Goal: Task Accomplishment & Management: Manage account settings

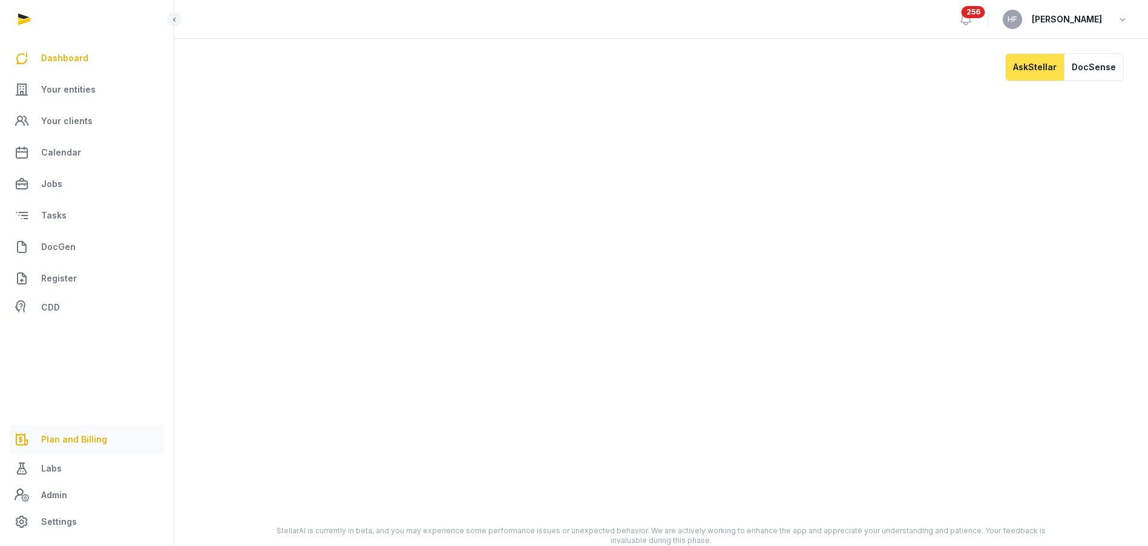
click at [93, 432] on span "Plan and Billing" at bounding box center [74, 439] width 66 height 15
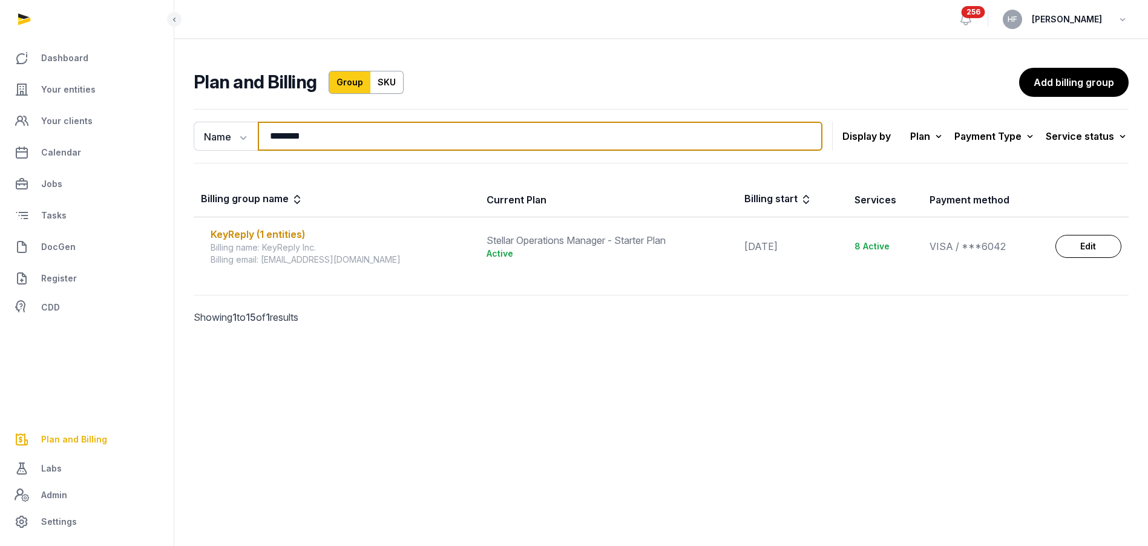
drag, startPoint x: 337, startPoint y: 140, endPoint x: 191, endPoint y: 140, distance: 145.9
click at [199, 140] on div "Name Name Email ******** Search" at bounding box center [508, 136] width 629 height 29
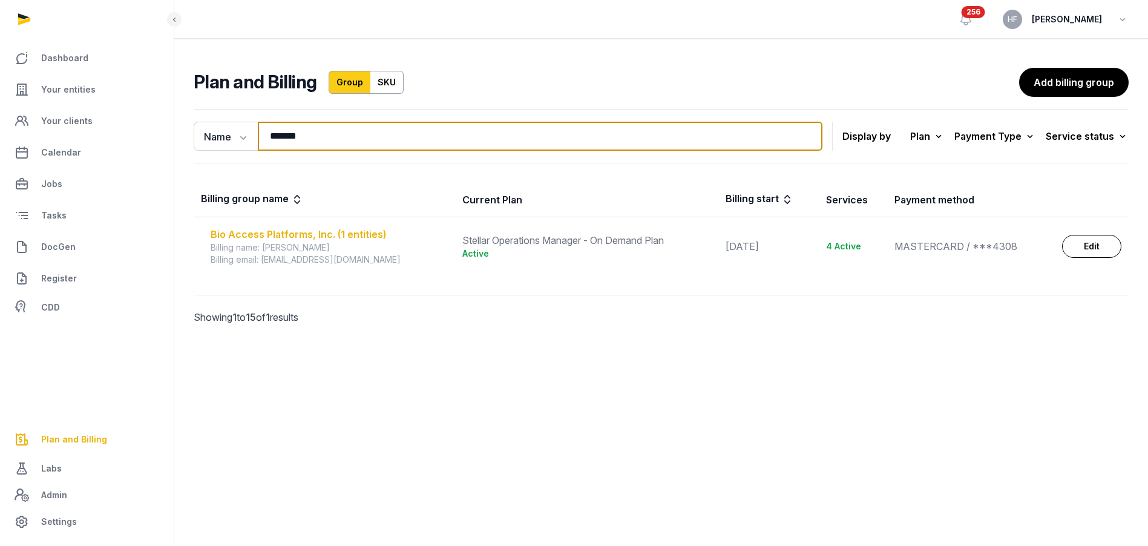
type input "*******"
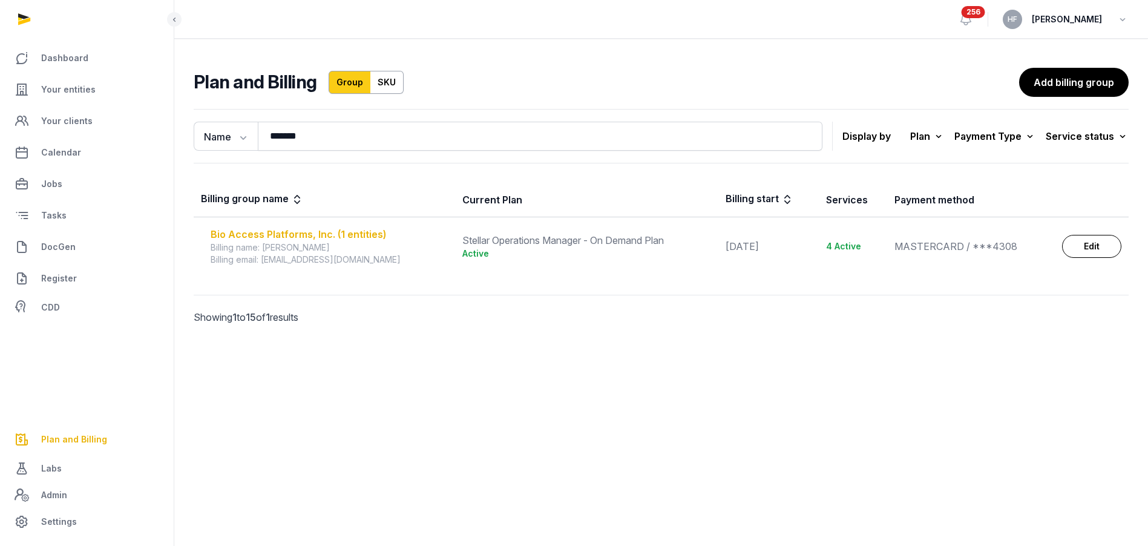
click at [300, 234] on div "Bio Access Platforms, Inc. (1 entities)" at bounding box center [329, 234] width 237 height 15
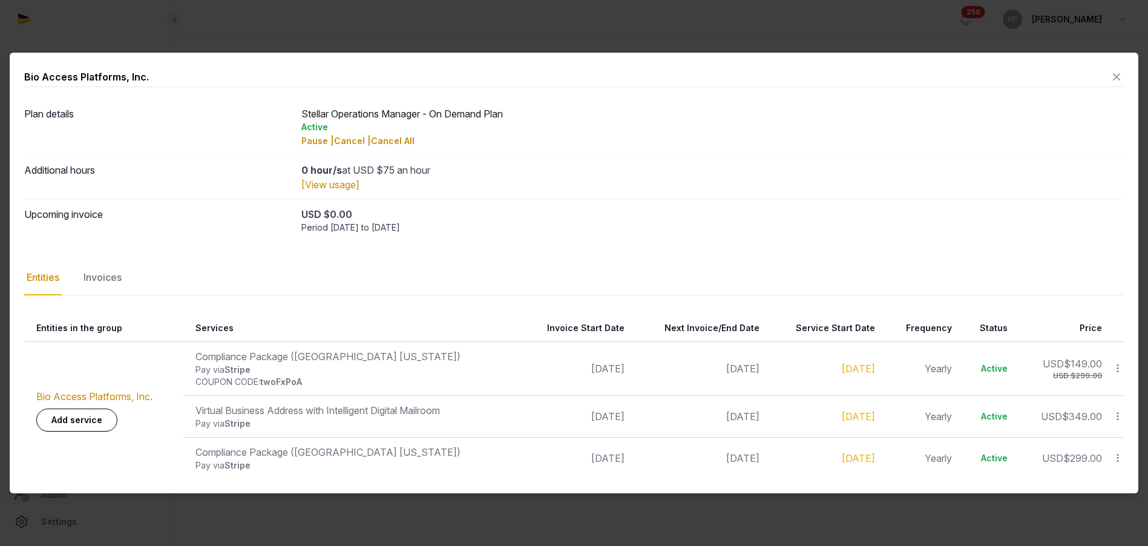
click at [1117, 79] on icon at bounding box center [1117, 76] width 15 height 19
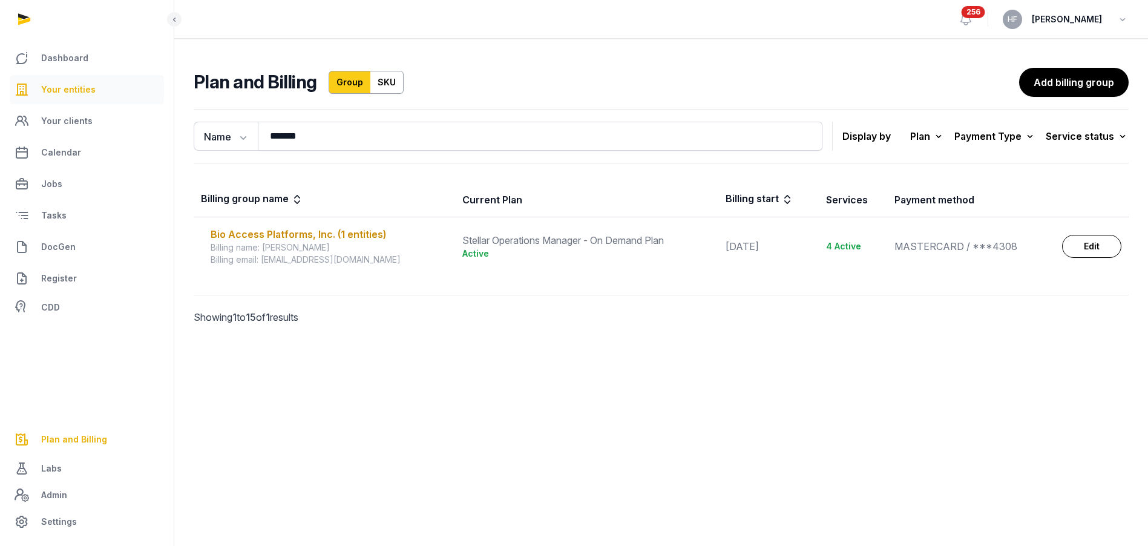
click at [79, 90] on span "Your entities" at bounding box center [68, 89] width 54 height 15
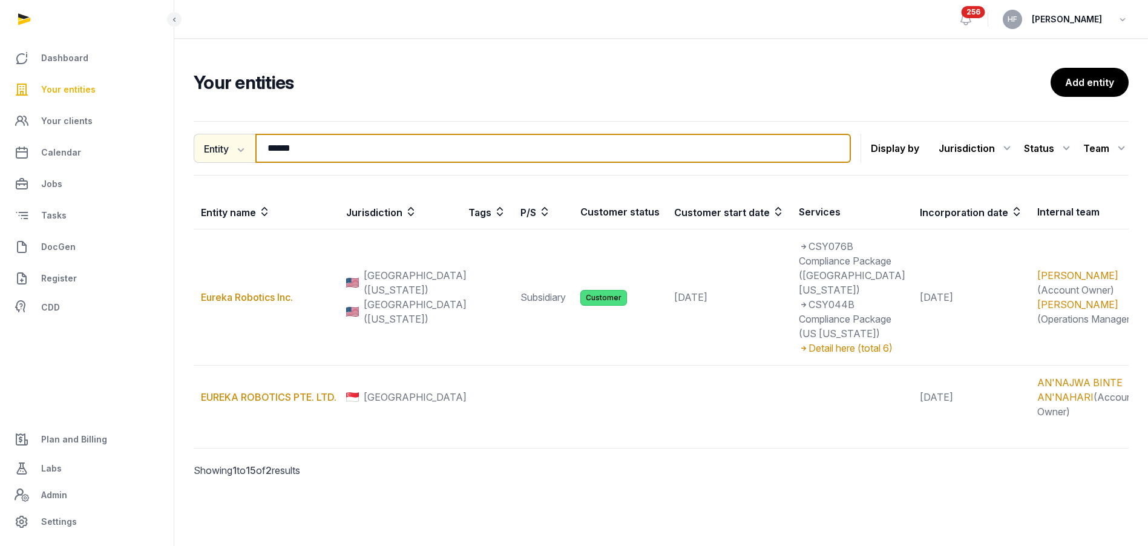
drag, startPoint x: 315, startPoint y: 153, endPoint x: 194, endPoint y: 152, distance: 121.7
click at [203, 152] on div "Entity Entity People Tags Services ****** Search" at bounding box center [522, 148] width 657 height 29
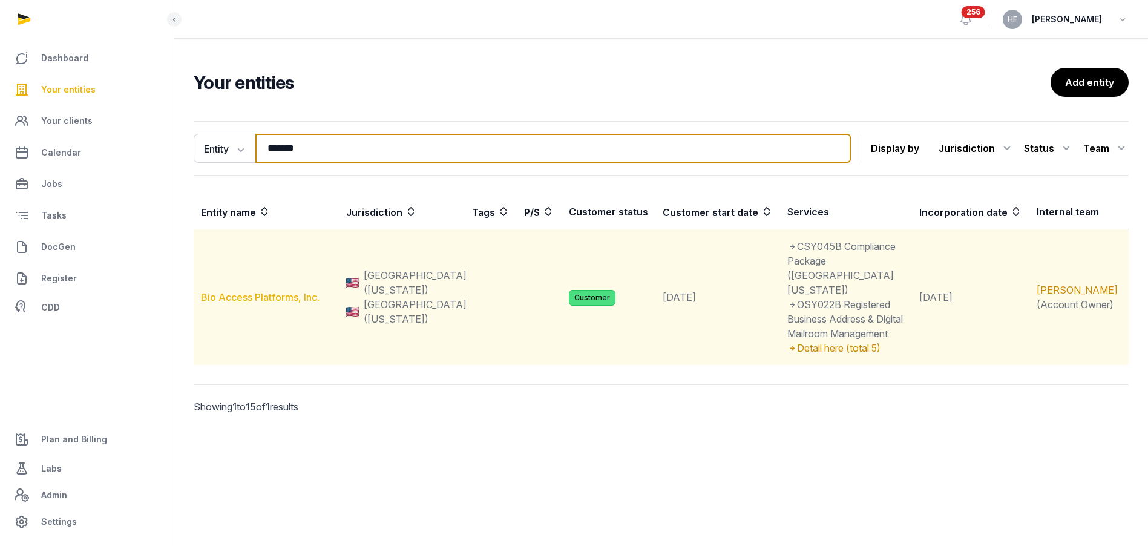
type input "*******"
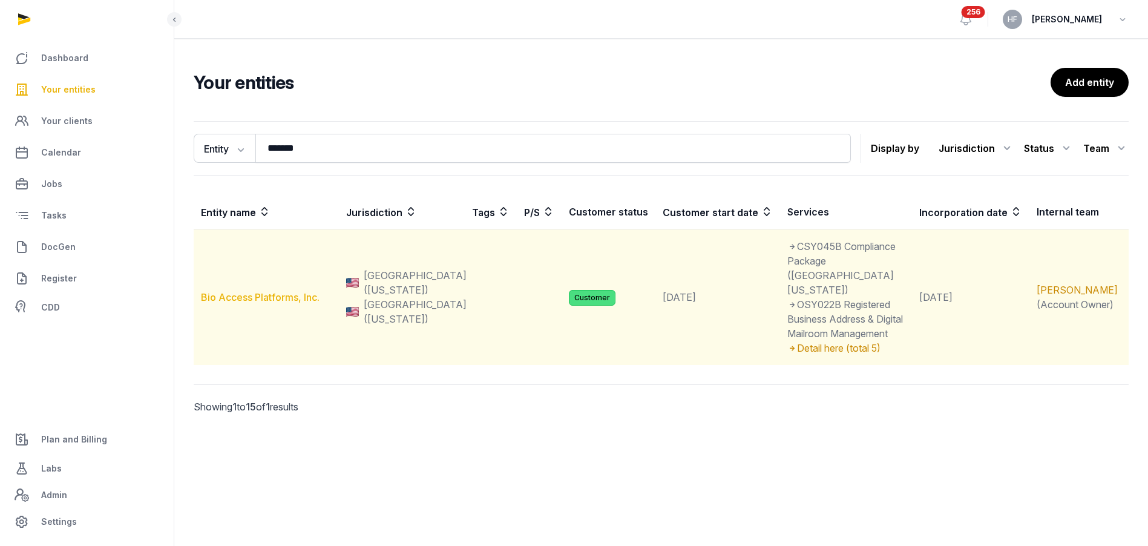
click at [281, 291] on link "Bio Access Platforms, Inc." at bounding box center [260, 297] width 119 height 12
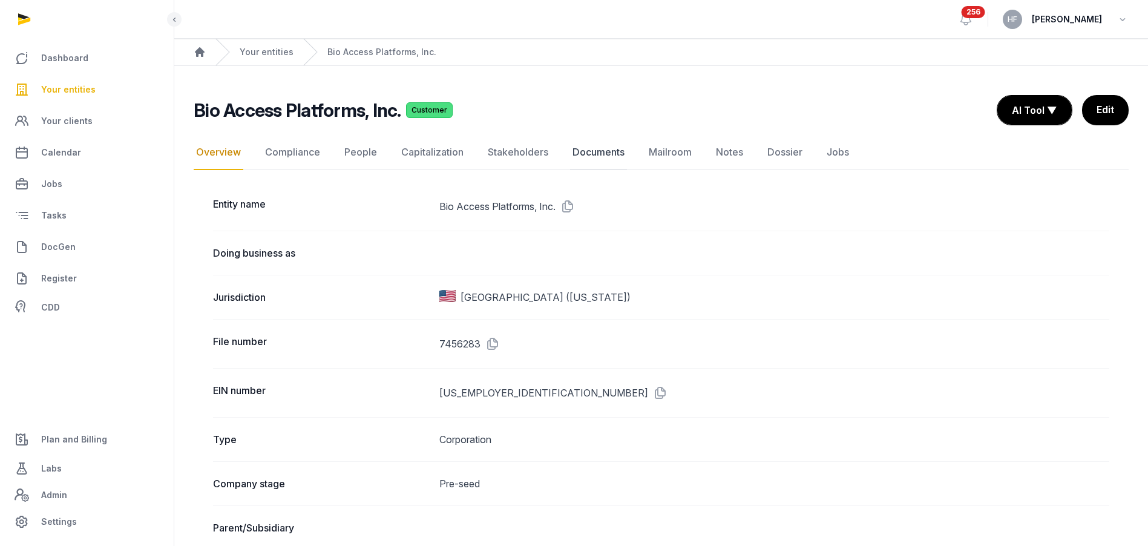
click at [585, 151] on link "Documents" at bounding box center [598, 152] width 57 height 35
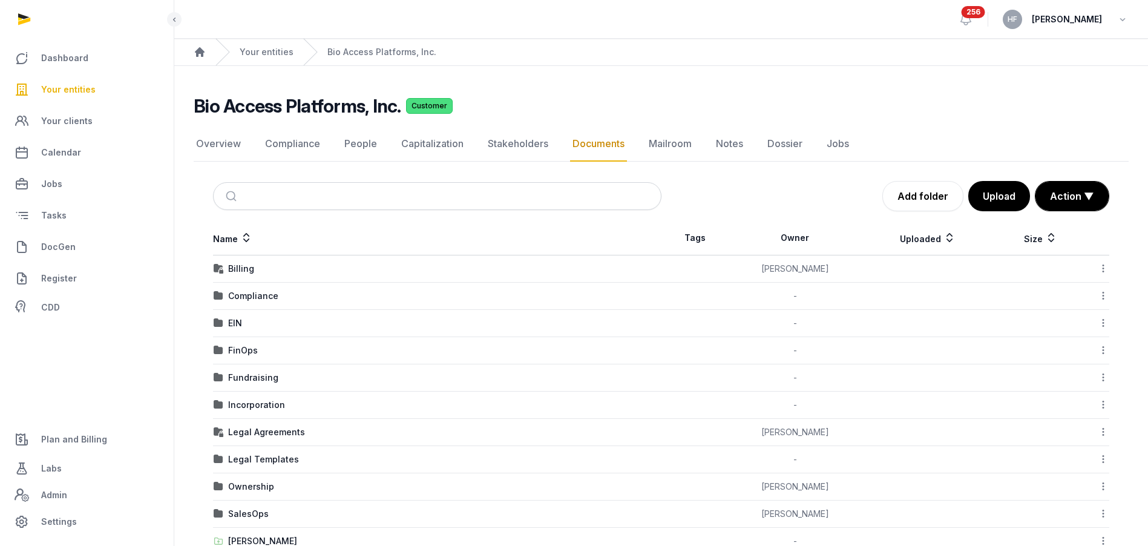
scroll to position [87, 0]
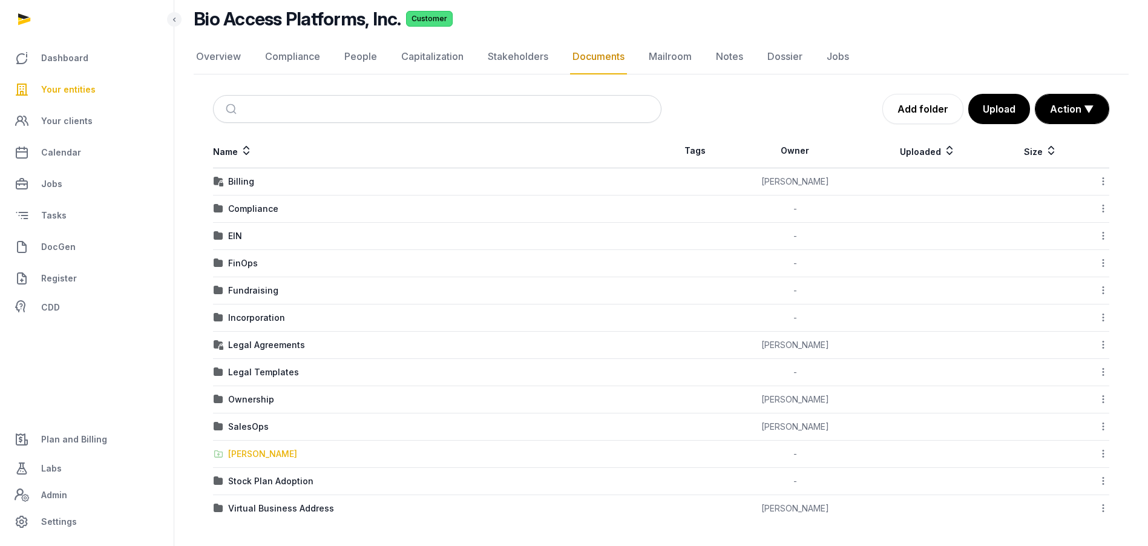
click at [272, 456] on div "[PERSON_NAME]" at bounding box center [262, 454] width 69 height 12
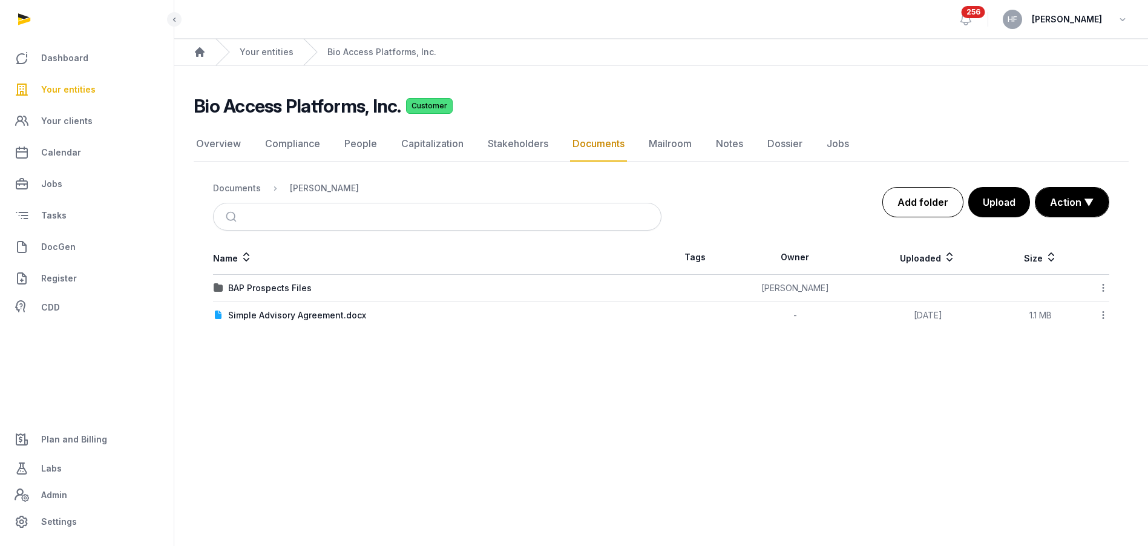
click at [909, 206] on link "Add folder" at bounding box center [923, 202] width 81 height 30
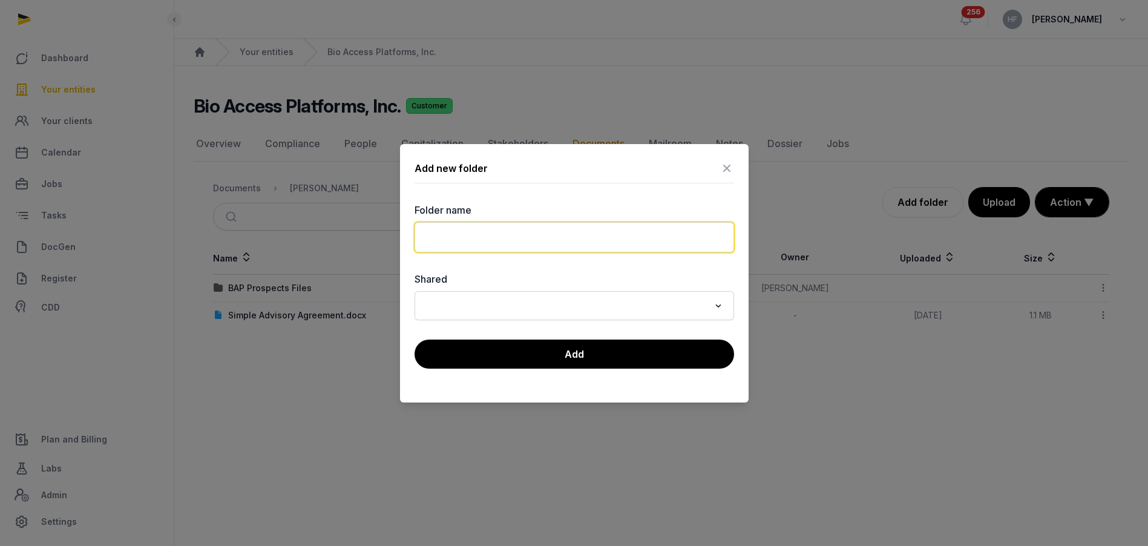
click at [529, 235] on input "text" at bounding box center [575, 237] width 320 height 30
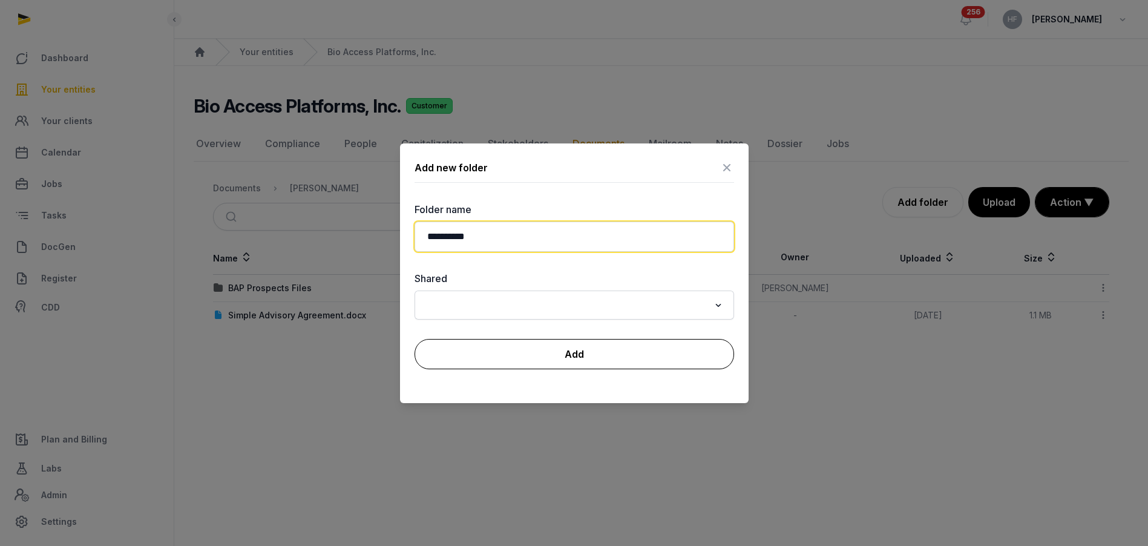
type input "**********"
click at [593, 350] on button "Add" at bounding box center [575, 354] width 320 height 30
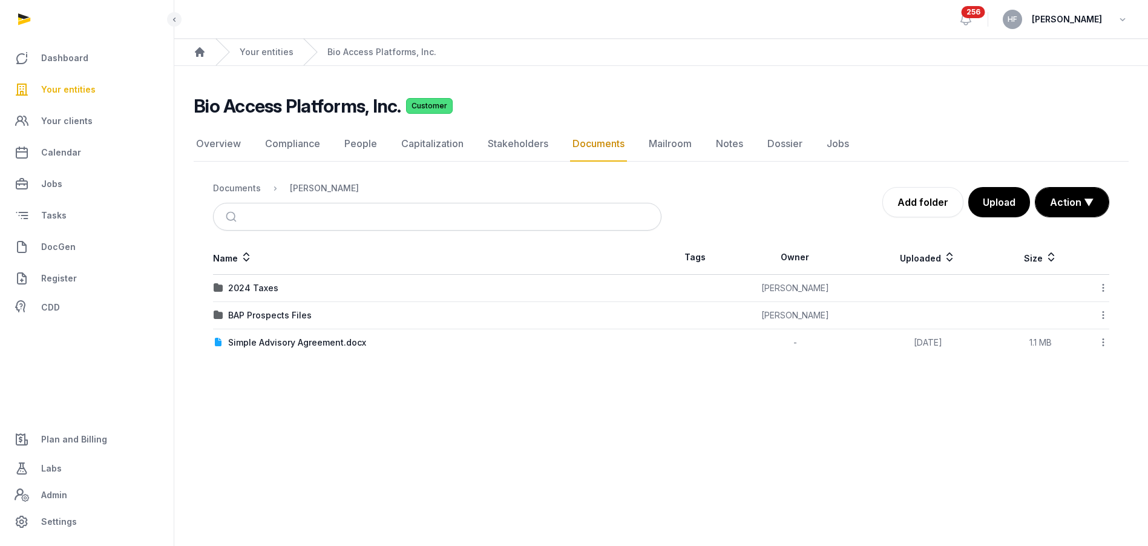
click at [1104, 288] on icon at bounding box center [1103, 287] width 11 height 13
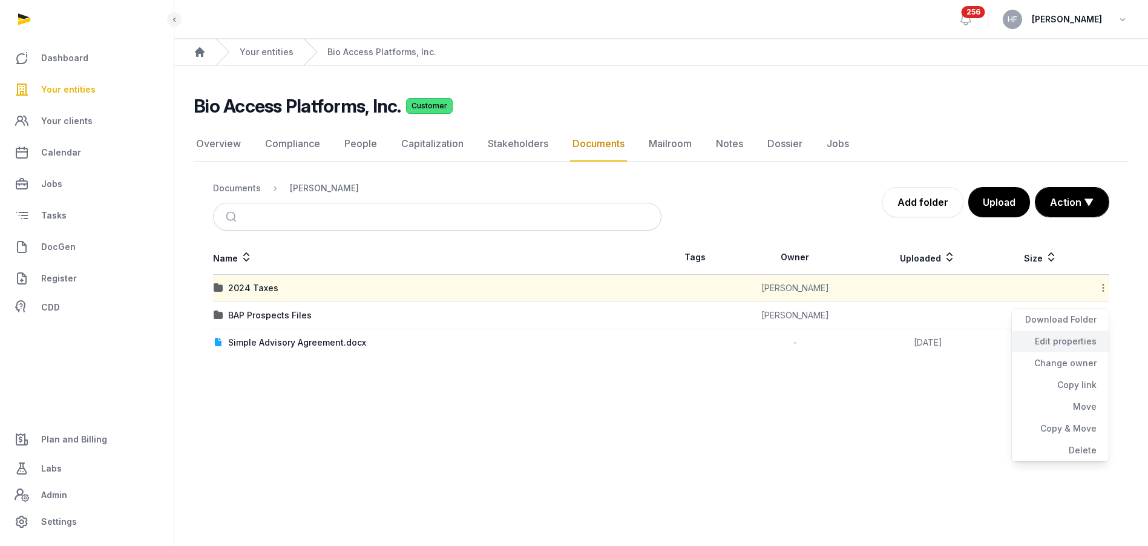
click at [1092, 341] on div "Edit properties" at bounding box center [1060, 342] width 97 height 22
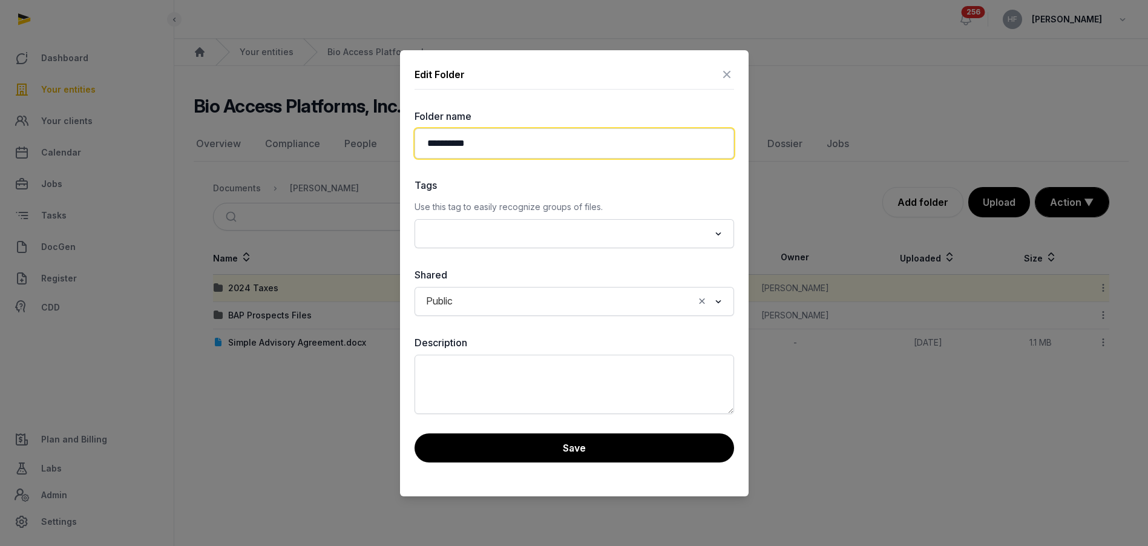
click at [552, 146] on input "**********" at bounding box center [575, 143] width 320 height 30
type input "**********"
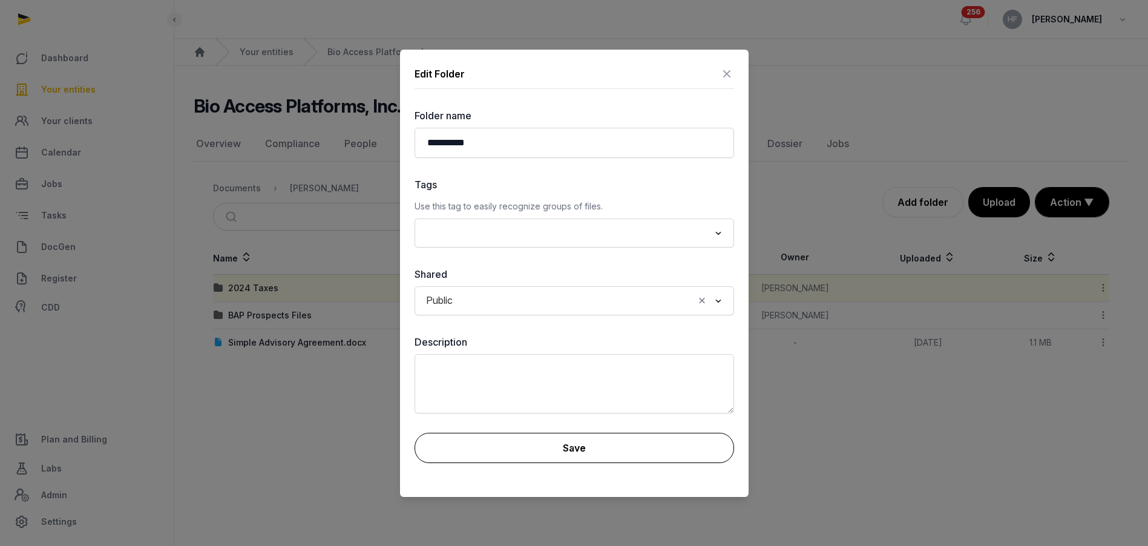
click at [643, 449] on button "Save" at bounding box center [575, 448] width 320 height 30
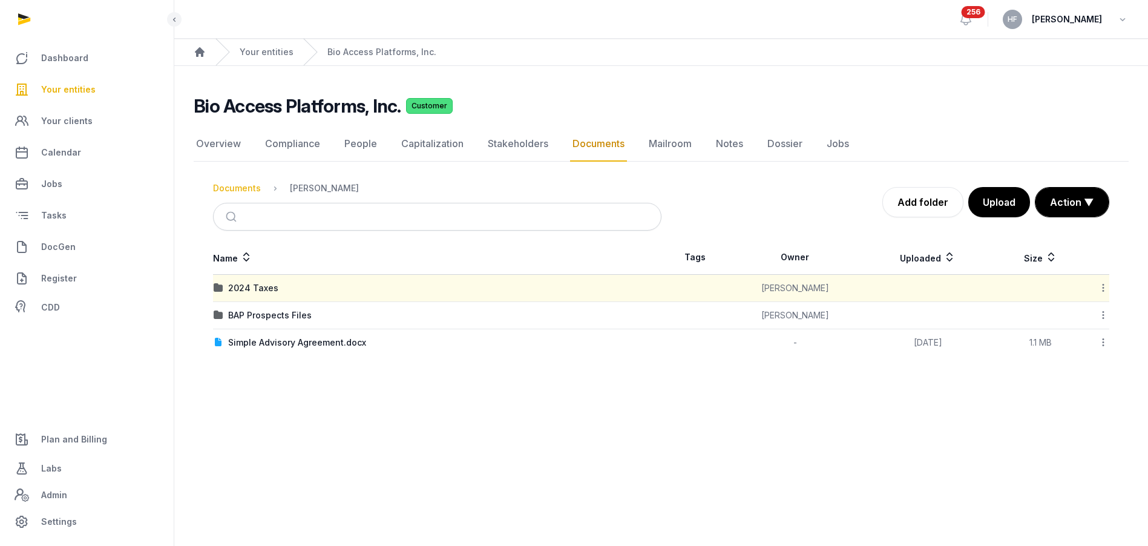
click at [245, 189] on div "Documents" at bounding box center [237, 188] width 48 height 12
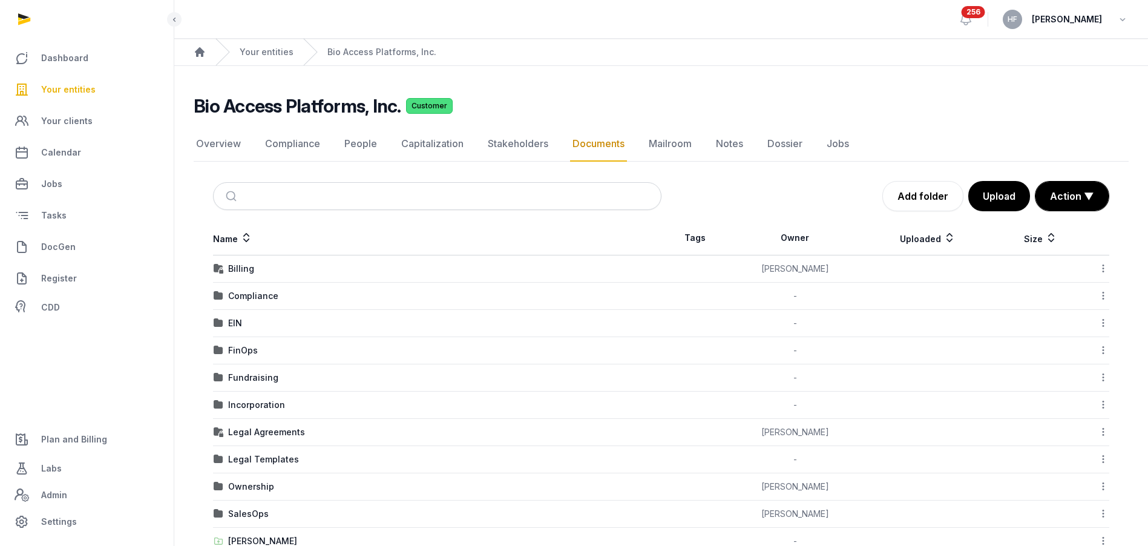
click at [247, 269] on div "Billing" at bounding box center [241, 269] width 26 height 12
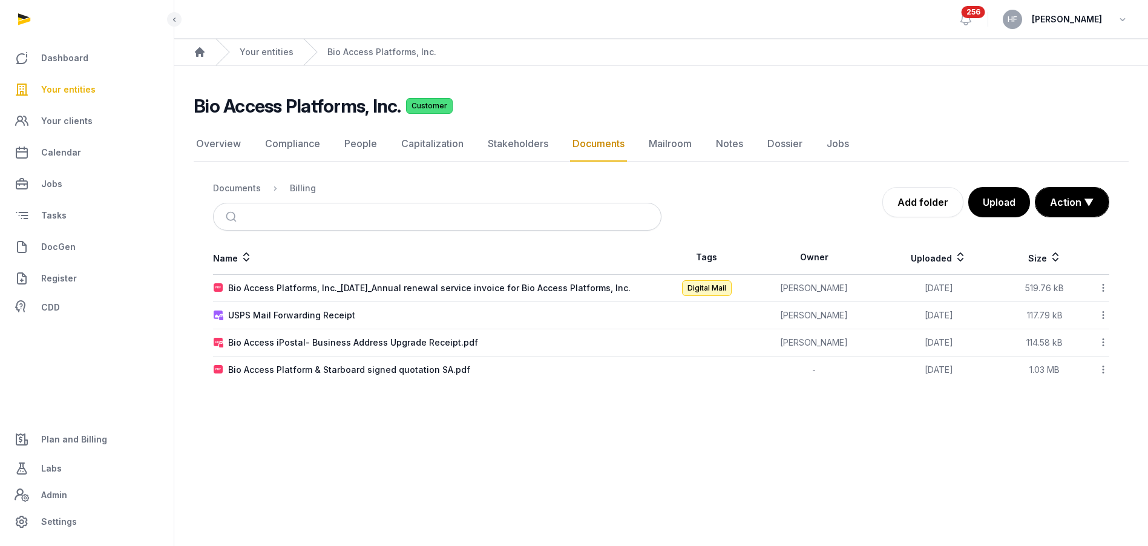
click at [1104, 370] on icon at bounding box center [1103, 369] width 11 height 13
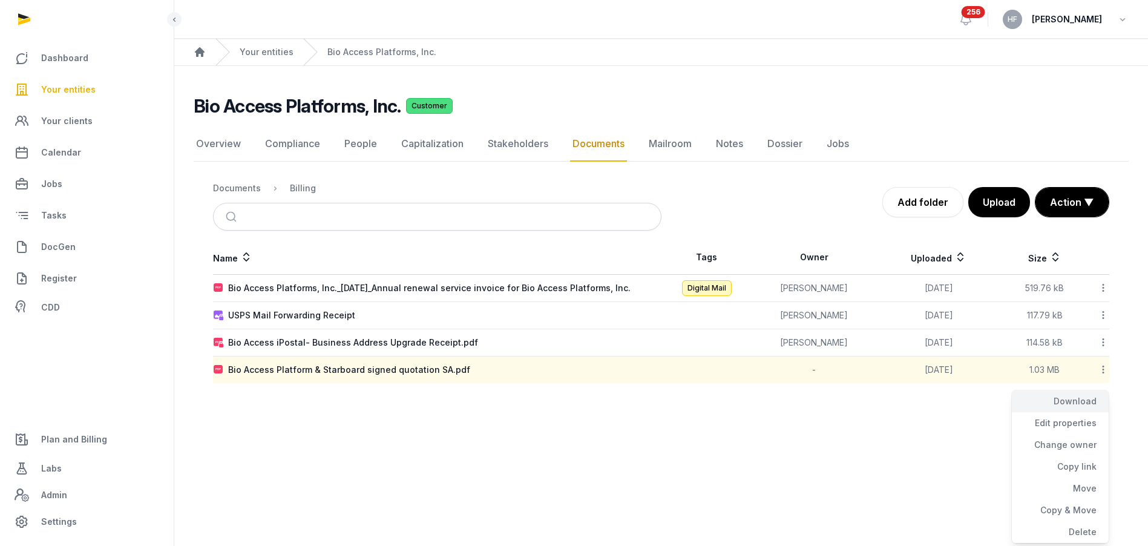
click at [1090, 401] on div "Download" at bounding box center [1060, 401] width 97 height 22
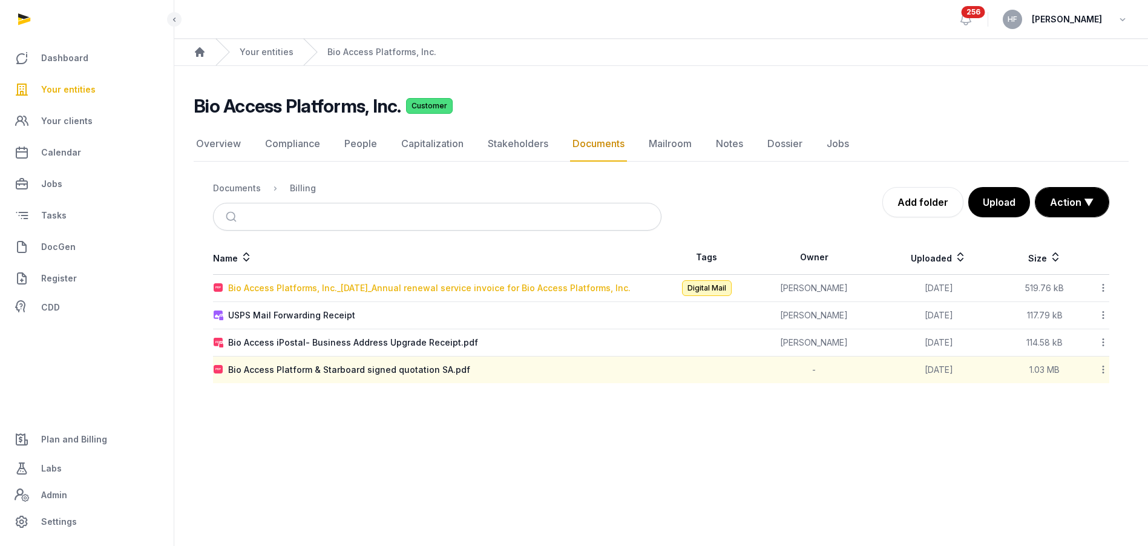
click at [478, 288] on div "Bio Access Platforms, Inc._[DATE]_Annual renewal service invoice for Bio Access…" at bounding box center [429, 288] width 403 height 12
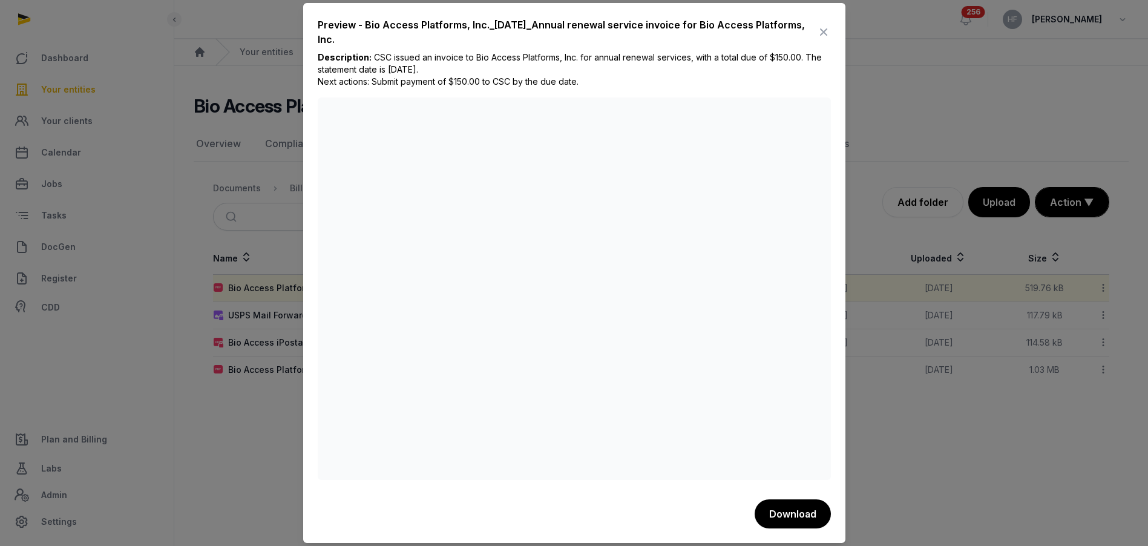
click at [826, 32] on icon at bounding box center [824, 31] width 15 height 19
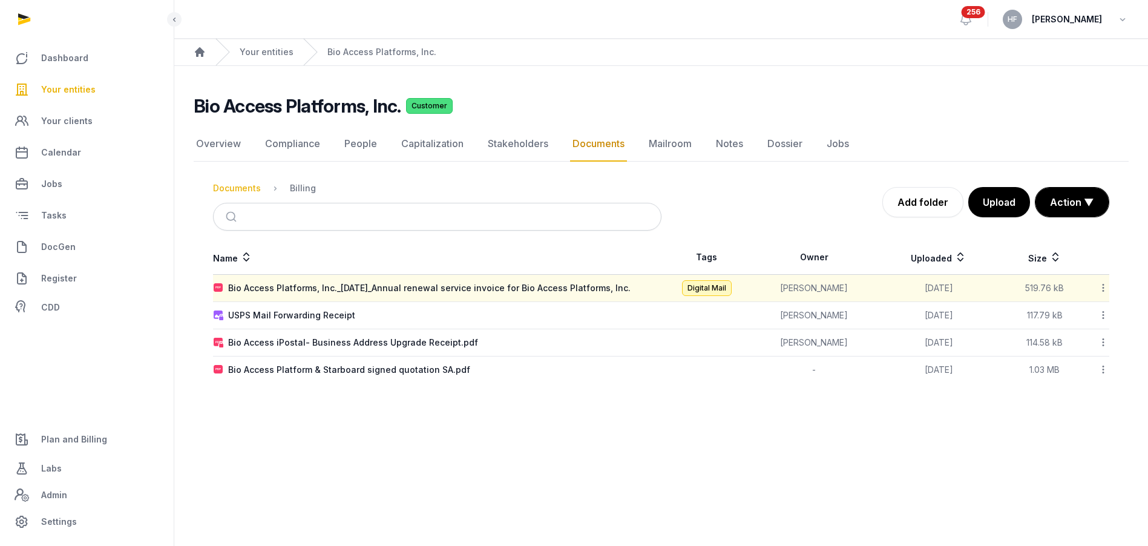
click at [242, 189] on div "Documents" at bounding box center [237, 188] width 48 height 12
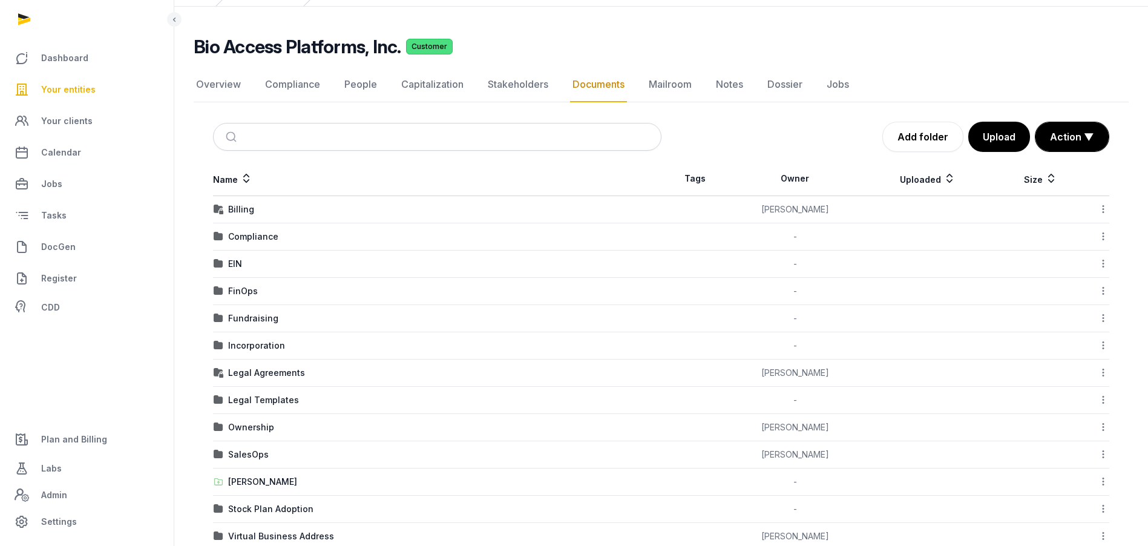
scroll to position [71, 0]
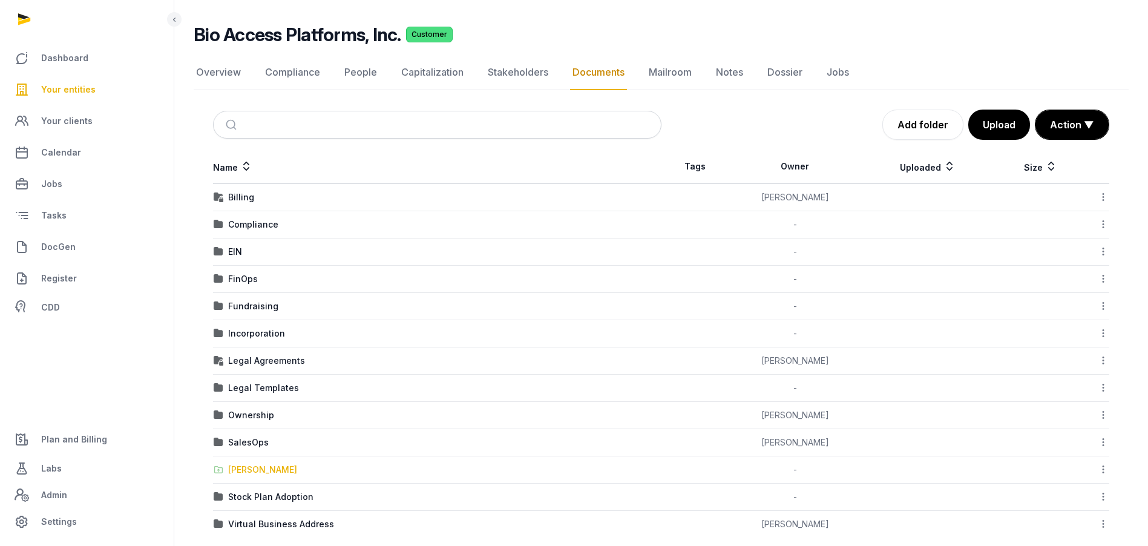
click at [262, 470] on div "[PERSON_NAME]" at bounding box center [262, 470] width 69 height 12
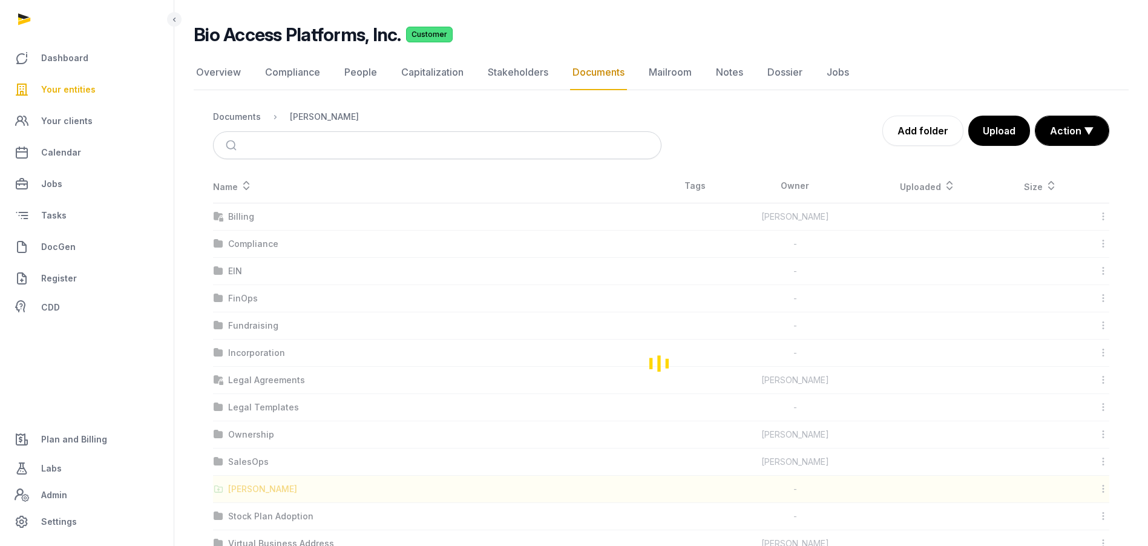
scroll to position [0, 0]
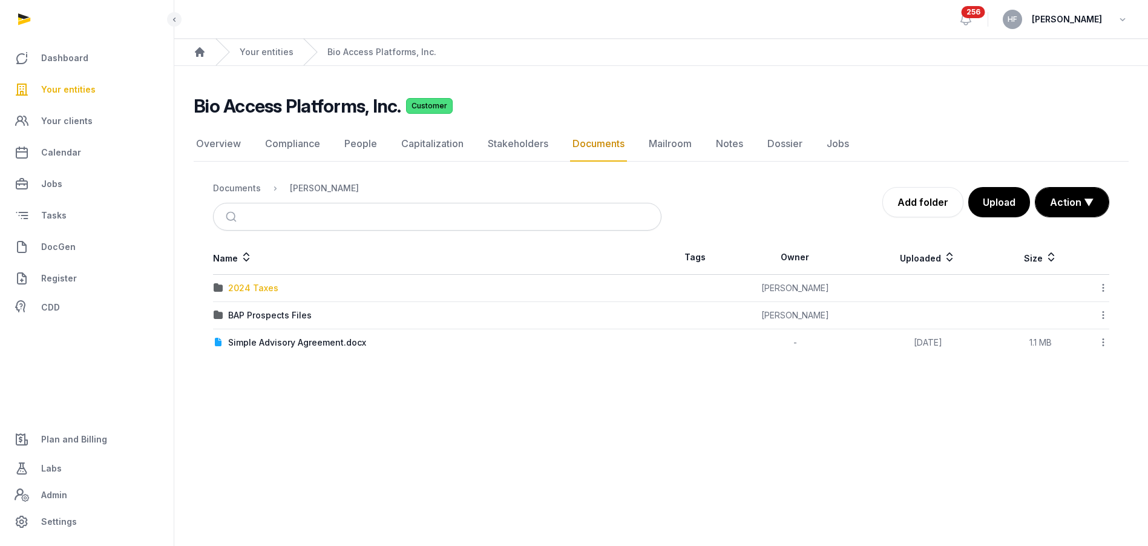
click at [257, 289] on div "2024 Taxes" at bounding box center [253, 288] width 50 height 12
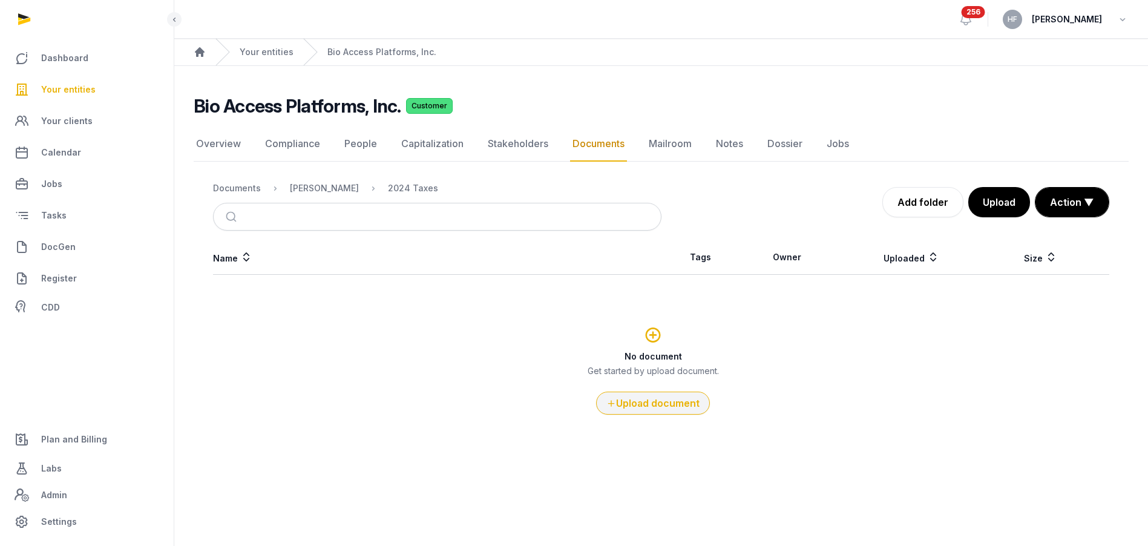
click at [680, 407] on button "Upload document" at bounding box center [653, 403] width 114 height 23
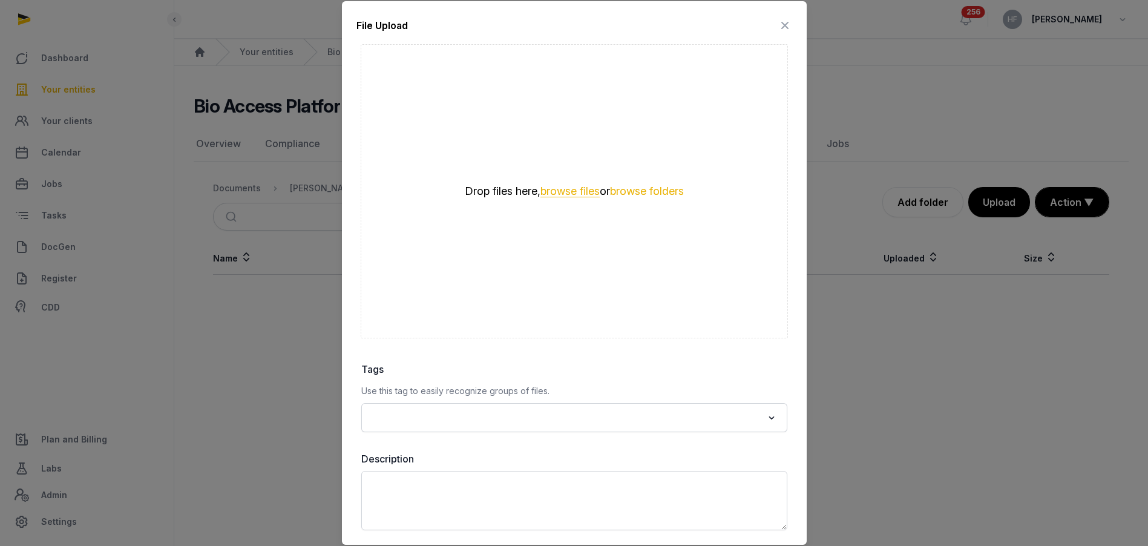
click at [581, 194] on button "browse files" at bounding box center [570, 192] width 59 height 12
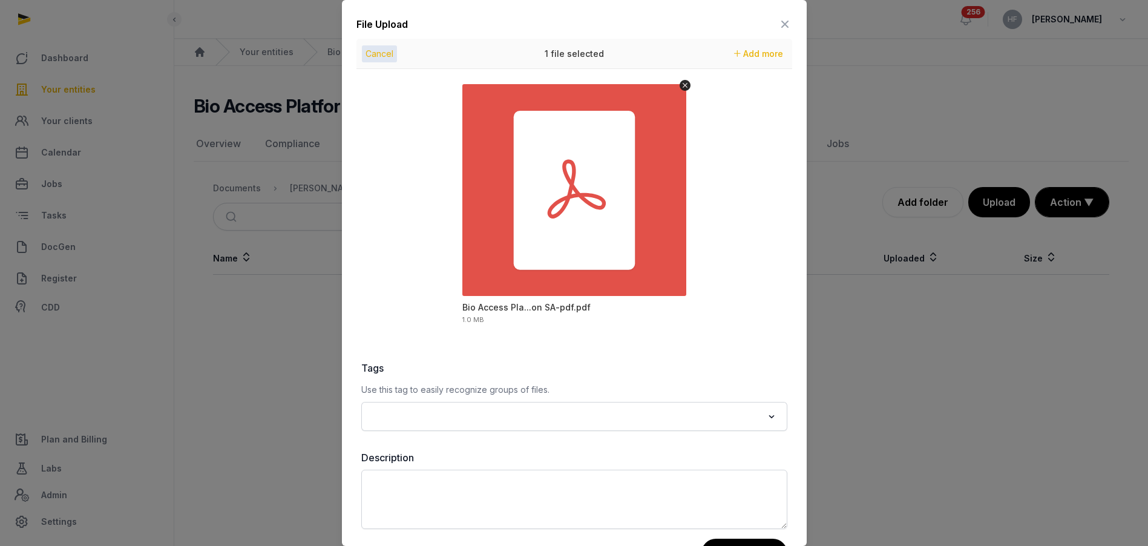
scroll to position [46, 0]
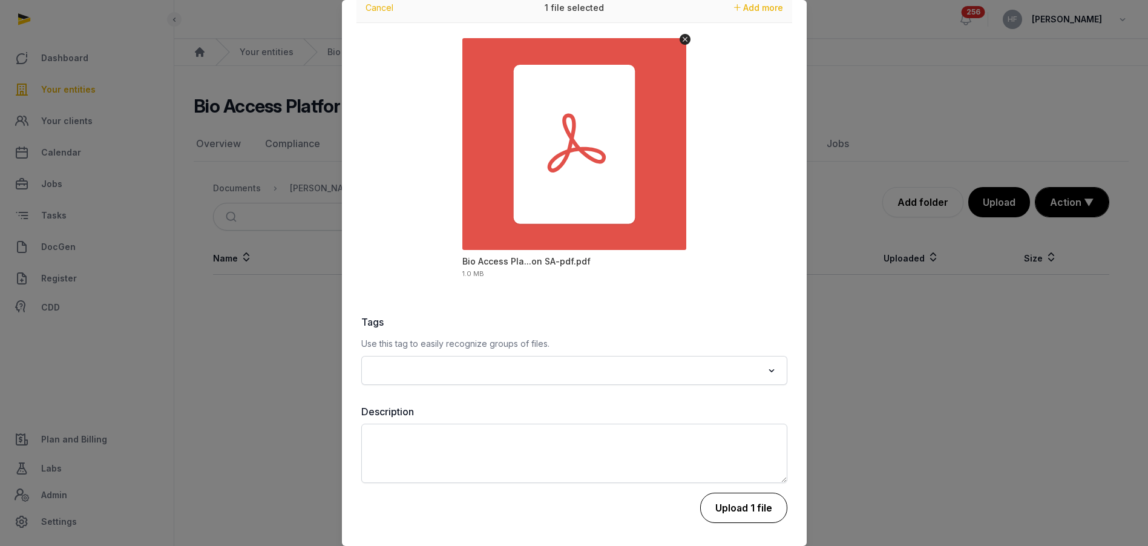
click at [738, 505] on button "Upload 1 file" at bounding box center [743, 508] width 87 height 30
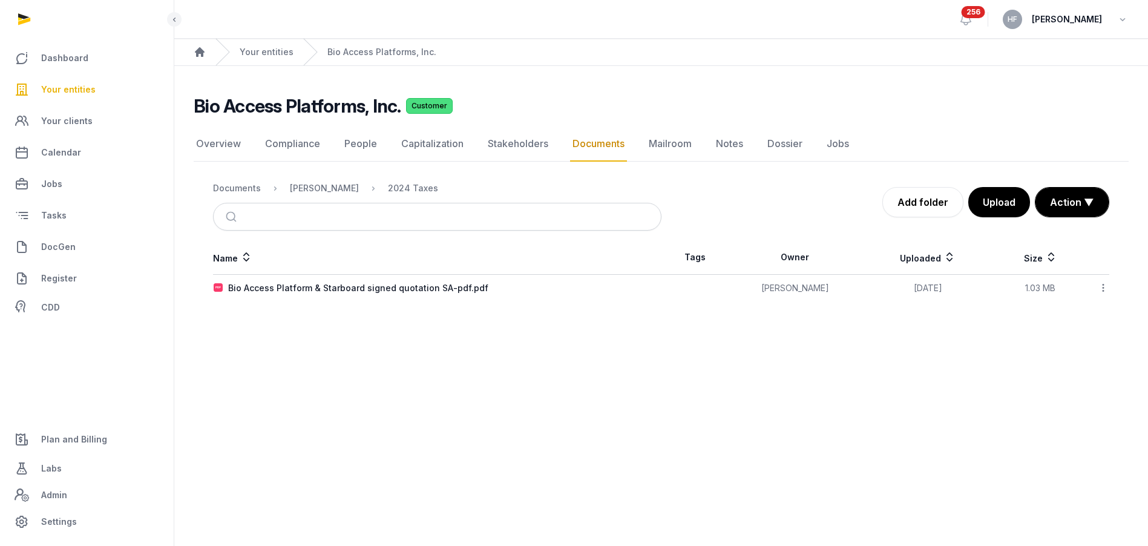
click at [96, 440] on span "Plan and Billing" at bounding box center [74, 439] width 66 height 15
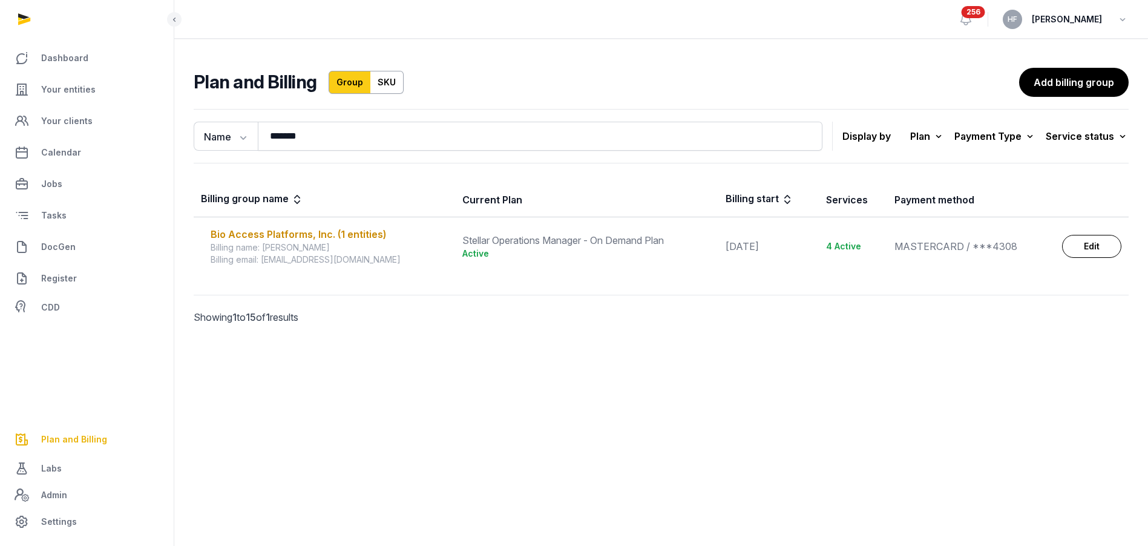
click at [319, 225] on td "Bio Access Platforms, Inc. (1 entities) Billing name: [PERSON_NAME] Billing ema…" at bounding box center [325, 246] width 262 height 59
click at [310, 242] on div "Billing name: [PERSON_NAME]" at bounding box center [329, 248] width 237 height 12
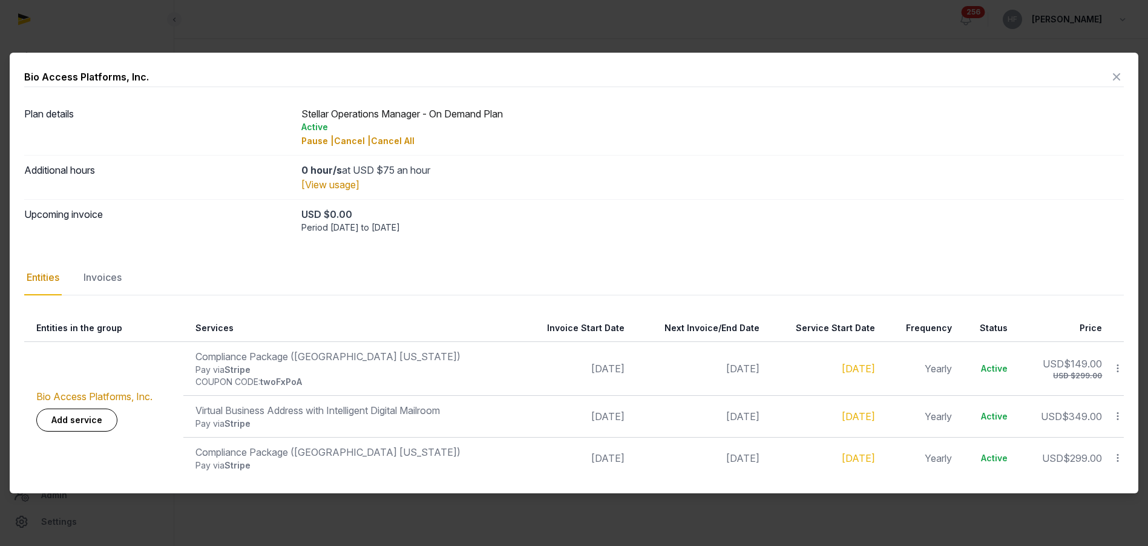
click at [110, 276] on div "Invoices" at bounding box center [102, 277] width 43 height 35
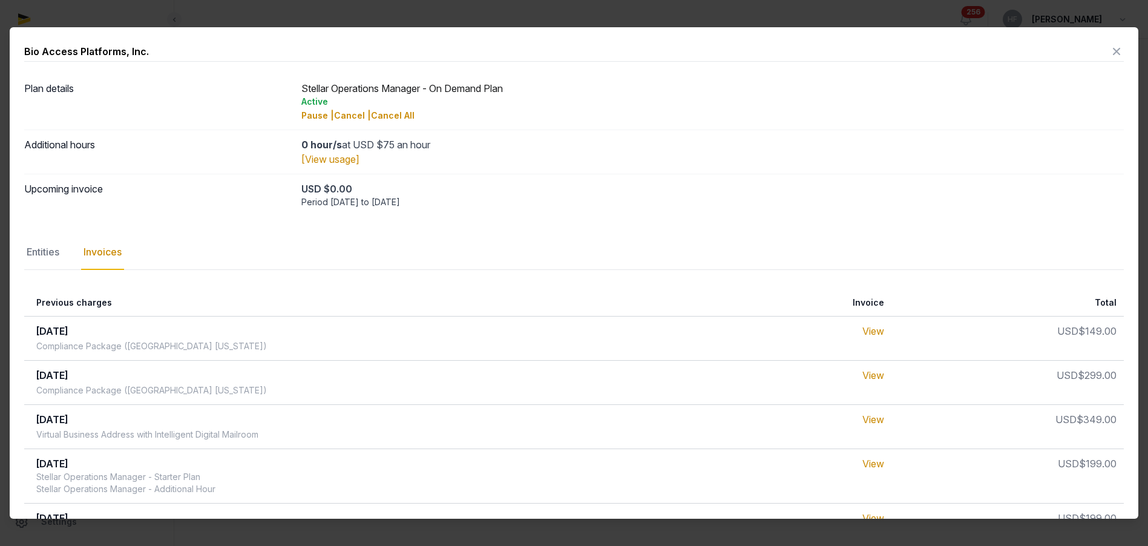
click at [1117, 49] on icon at bounding box center [1117, 51] width 15 height 19
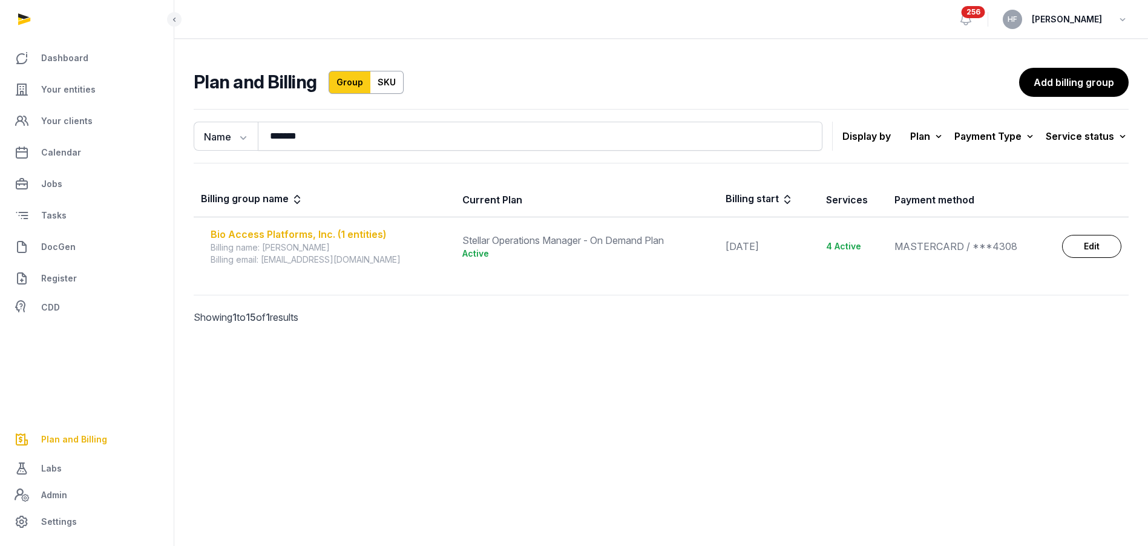
click at [326, 233] on div "Bio Access Platforms, Inc. (1 entities)" at bounding box center [329, 234] width 237 height 15
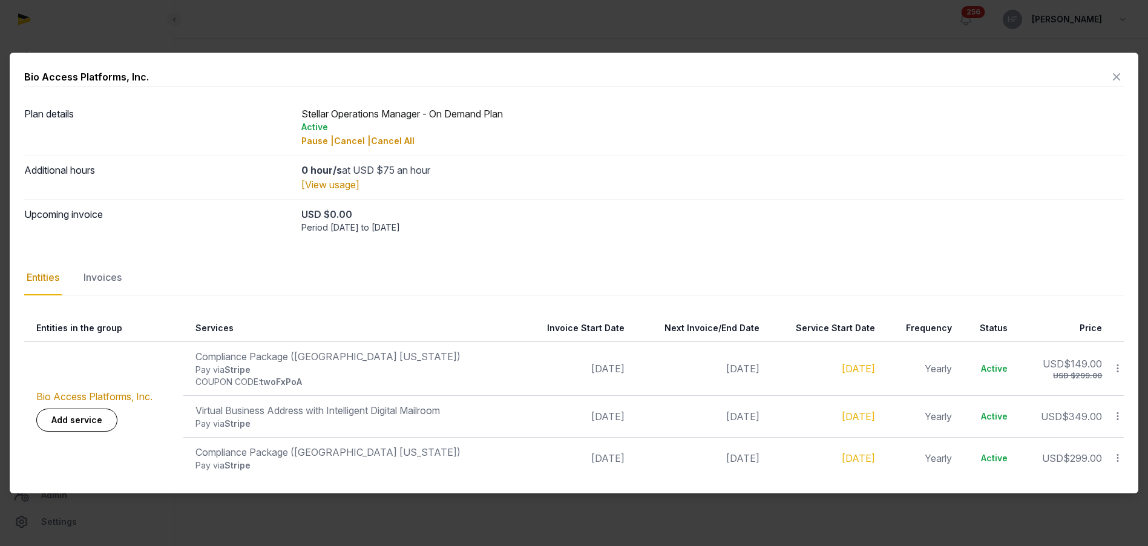
click at [1118, 131] on div "Active" at bounding box center [712, 127] width 823 height 12
click at [1117, 77] on icon at bounding box center [1117, 76] width 15 height 19
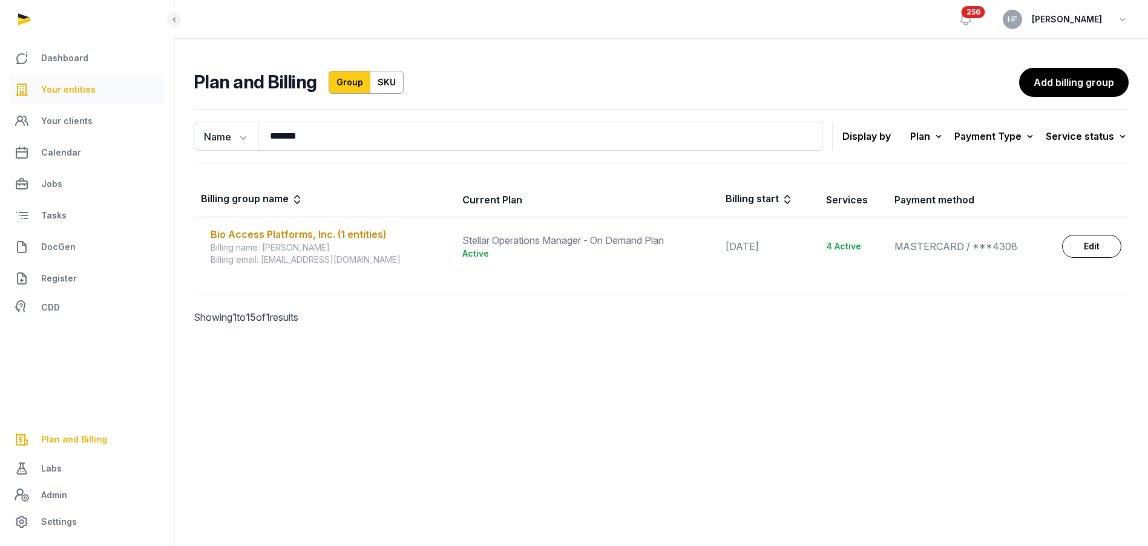
click at [72, 91] on span "Your entities" at bounding box center [68, 89] width 54 height 15
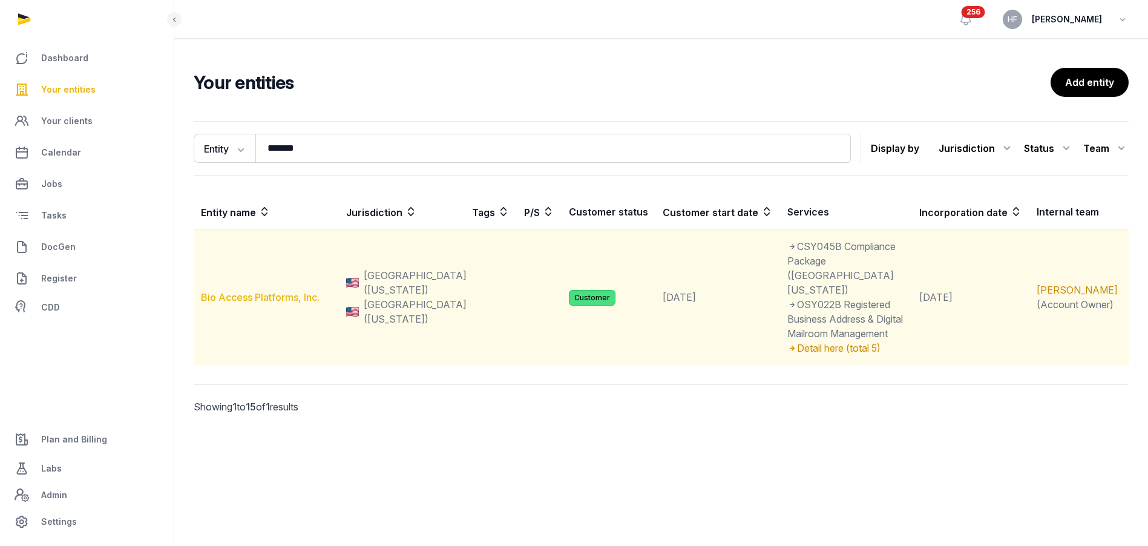
click at [273, 291] on link "Bio Access Platforms, Inc." at bounding box center [260, 297] width 119 height 12
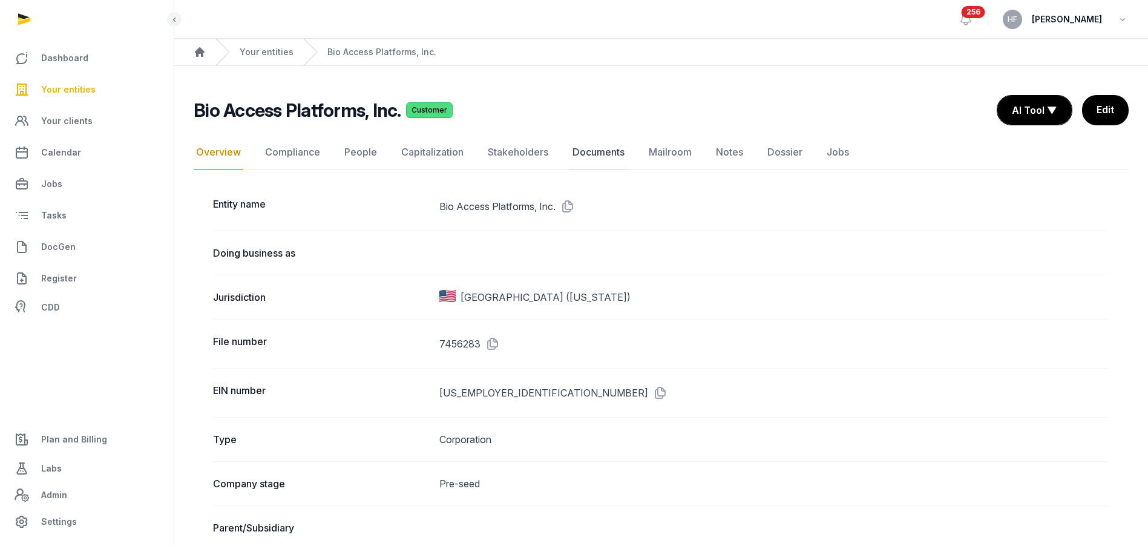
click at [601, 145] on link "Documents" at bounding box center [598, 152] width 57 height 35
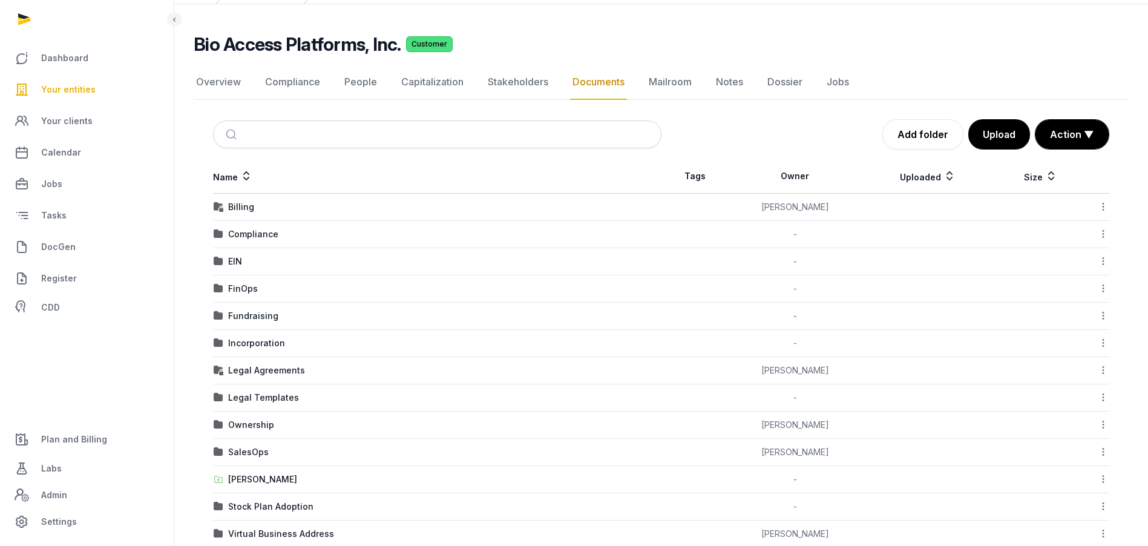
scroll to position [69, 0]
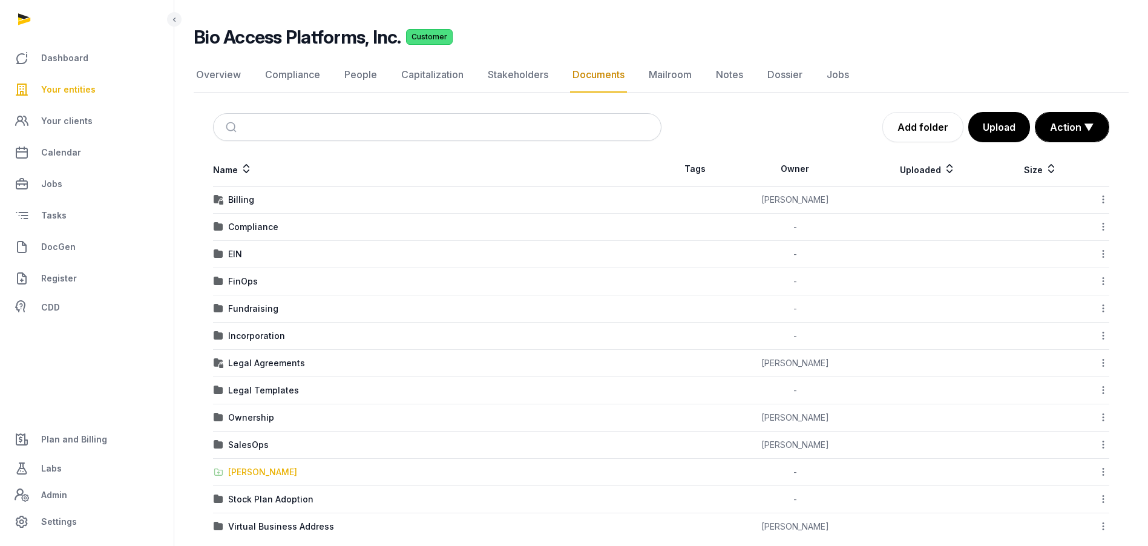
click at [265, 473] on div "[PERSON_NAME]" at bounding box center [262, 472] width 69 height 12
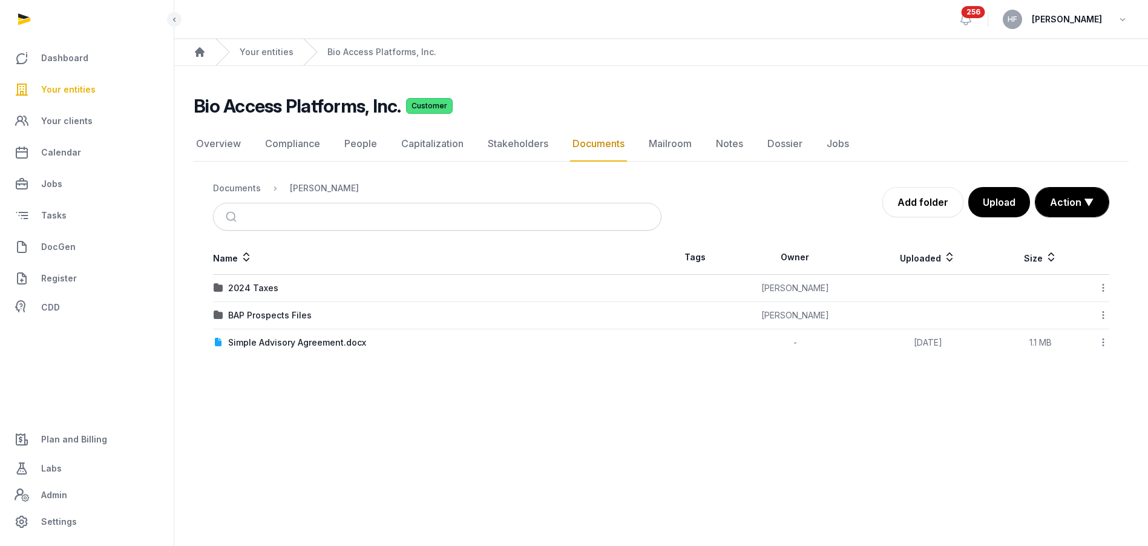
scroll to position [0, 0]
click at [262, 284] on div "2024 Taxes" at bounding box center [253, 288] width 50 height 12
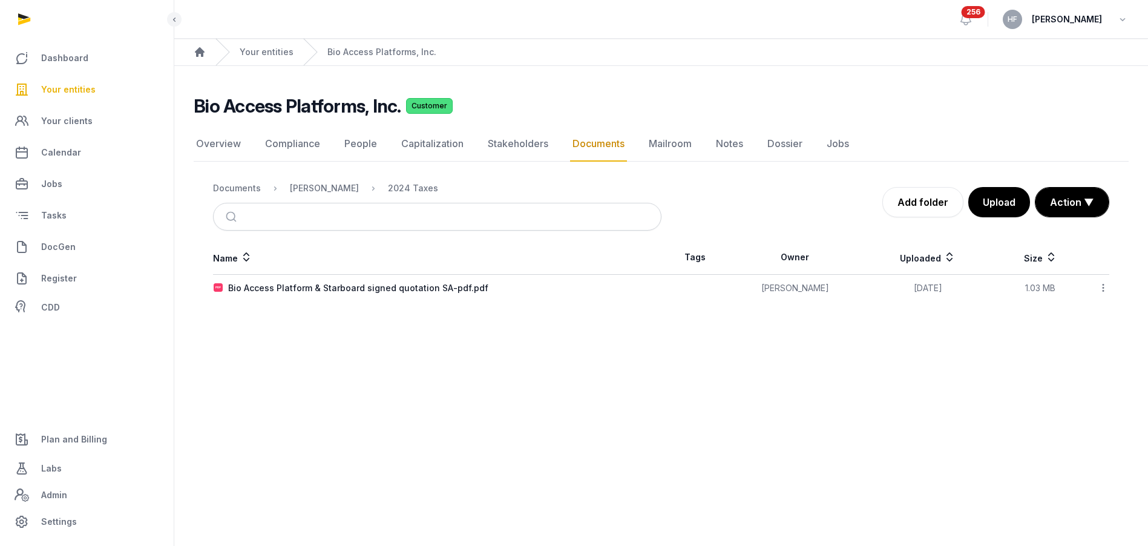
click at [1102, 288] on icon at bounding box center [1103, 287] width 11 height 13
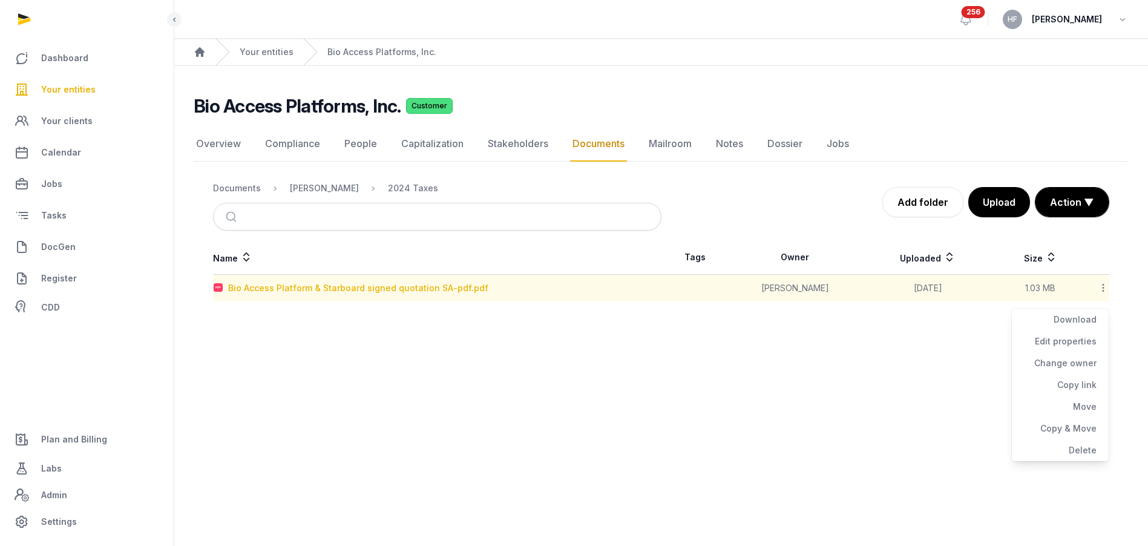
click at [444, 286] on div "Bio Access Platform & Starboard signed quotation SA-pdf.pdf" at bounding box center [358, 288] width 260 height 12
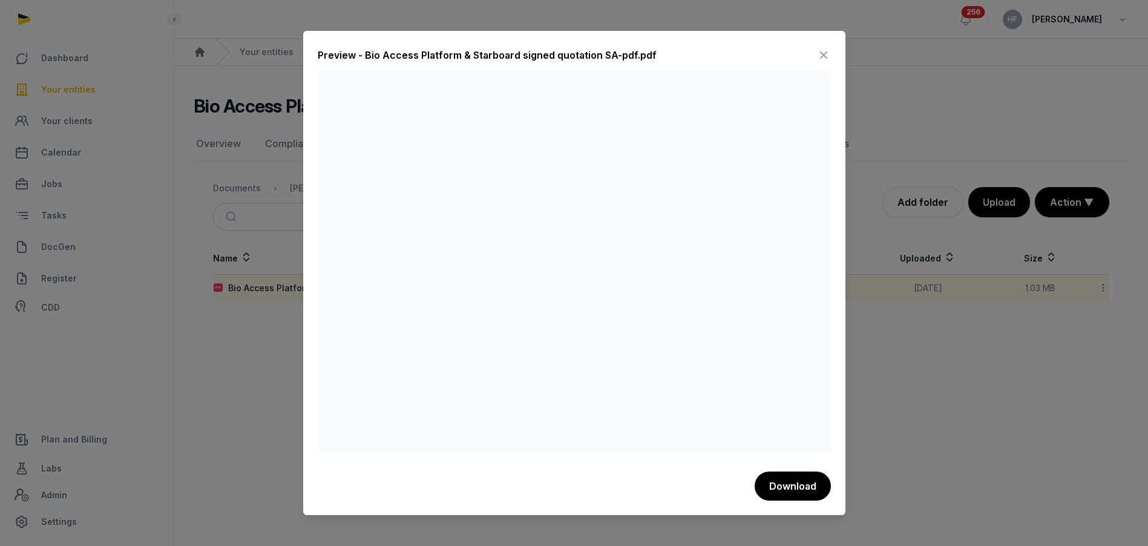
click at [824, 54] on icon at bounding box center [824, 54] width 15 height 19
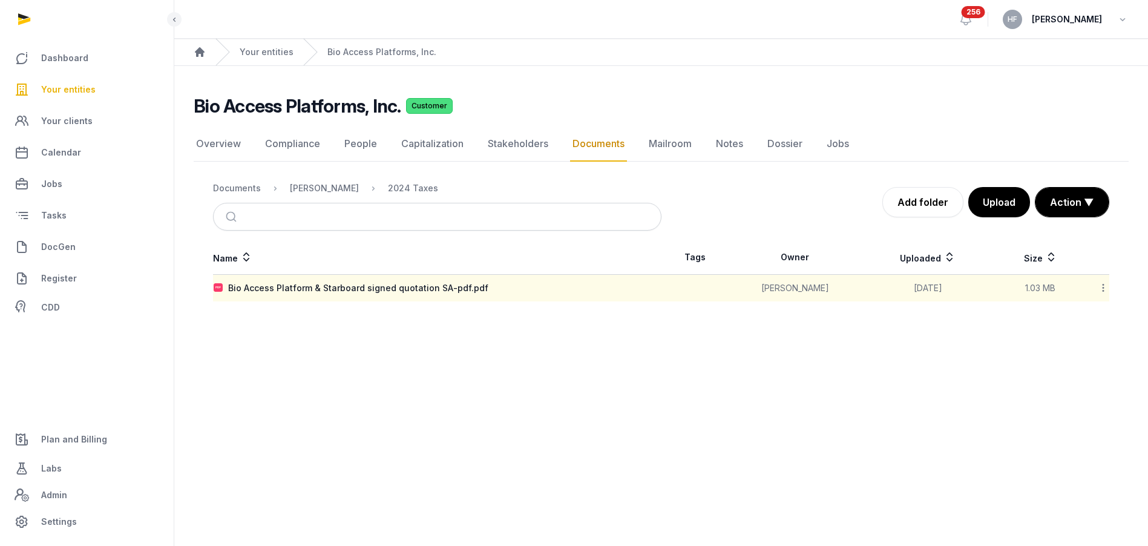
click at [1105, 283] on icon at bounding box center [1103, 287] width 11 height 13
click at [1076, 457] on div "Delete" at bounding box center [1060, 450] width 97 height 22
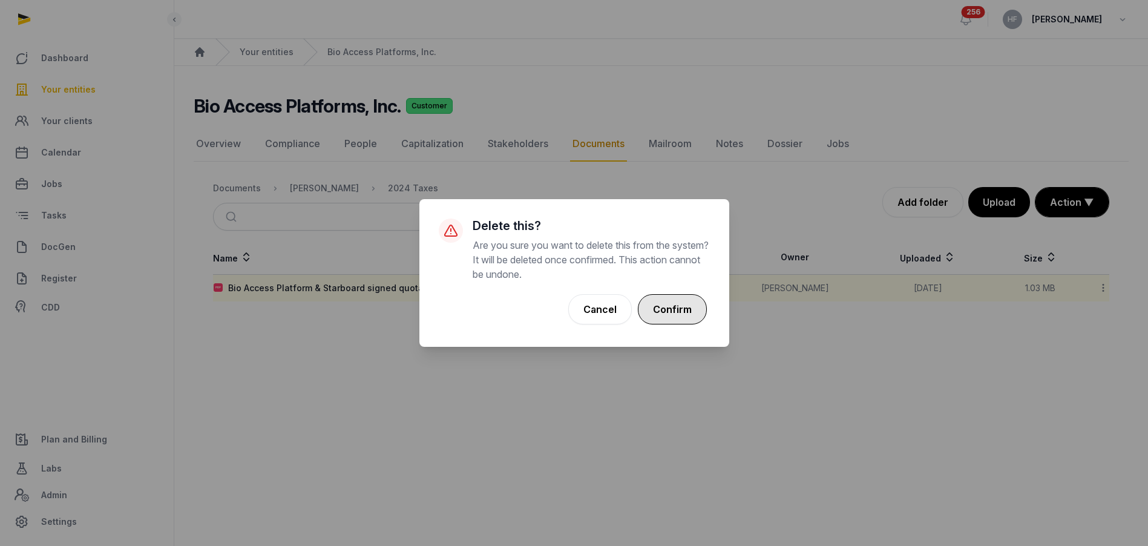
click at [667, 305] on button "Confirm" at bounding box center [672, 309] width 69 height 30
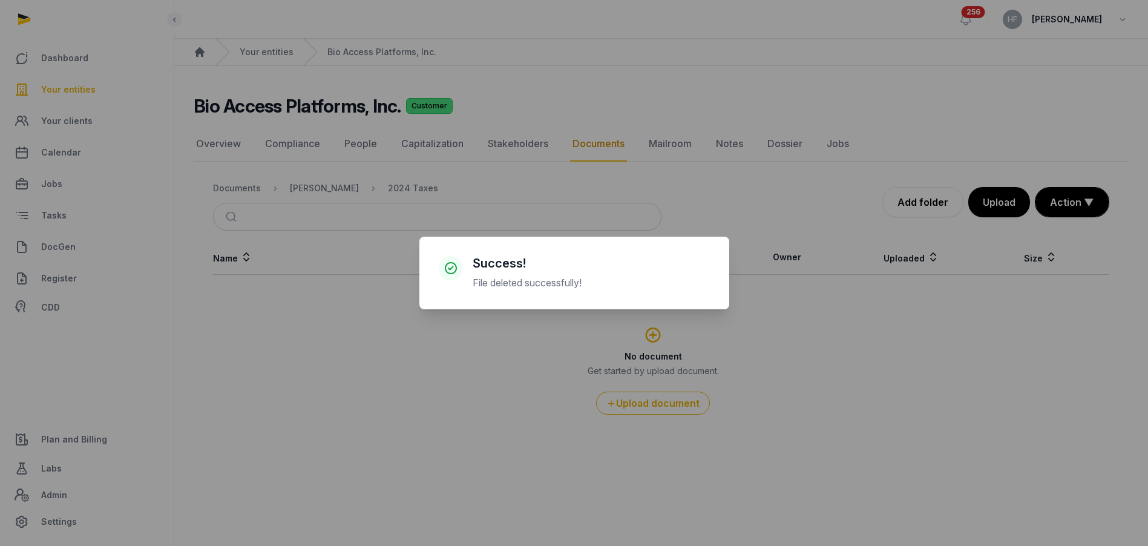
click at [1002, 192] on div "× Success! File deleted successfully! Cancel No OK" at bounding box center [574, 273] width 1148 height 546
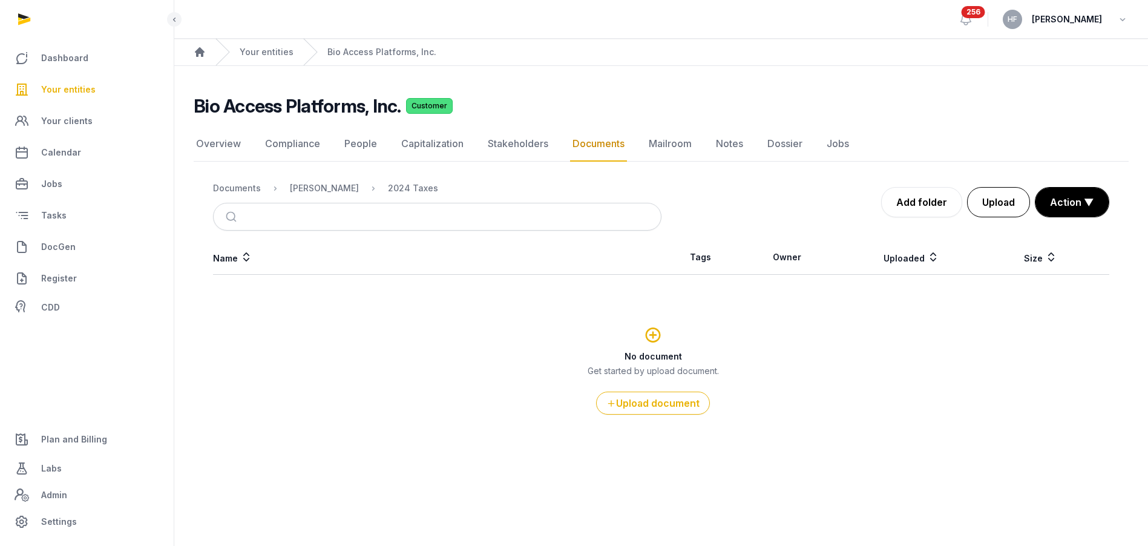
click at [997, 201] on button "Upload" at bounding box center [998, 202] width 63 height 30
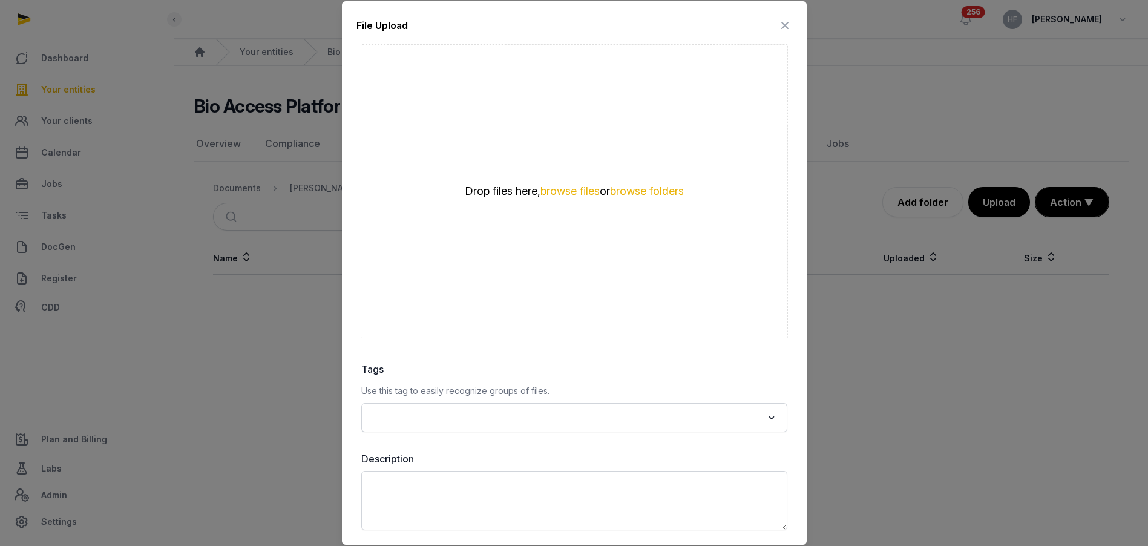
click at [591, 190] on button "browse files" at bounding box center [570, 192] width 59 height 12
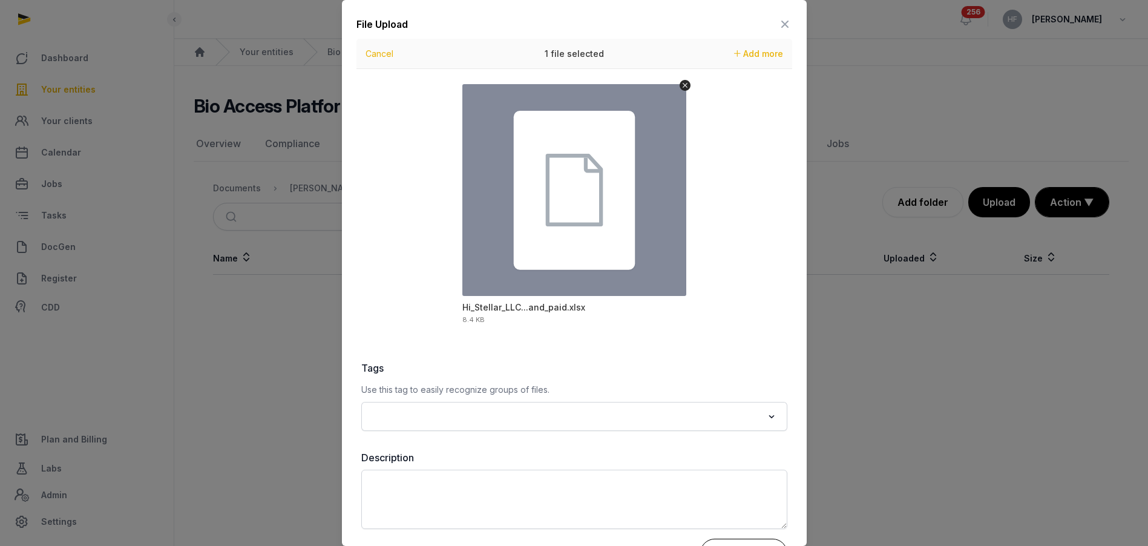
click at [749, 543] on button "Upload 1 file" at bounding box center [743, 554] width 87 height 30
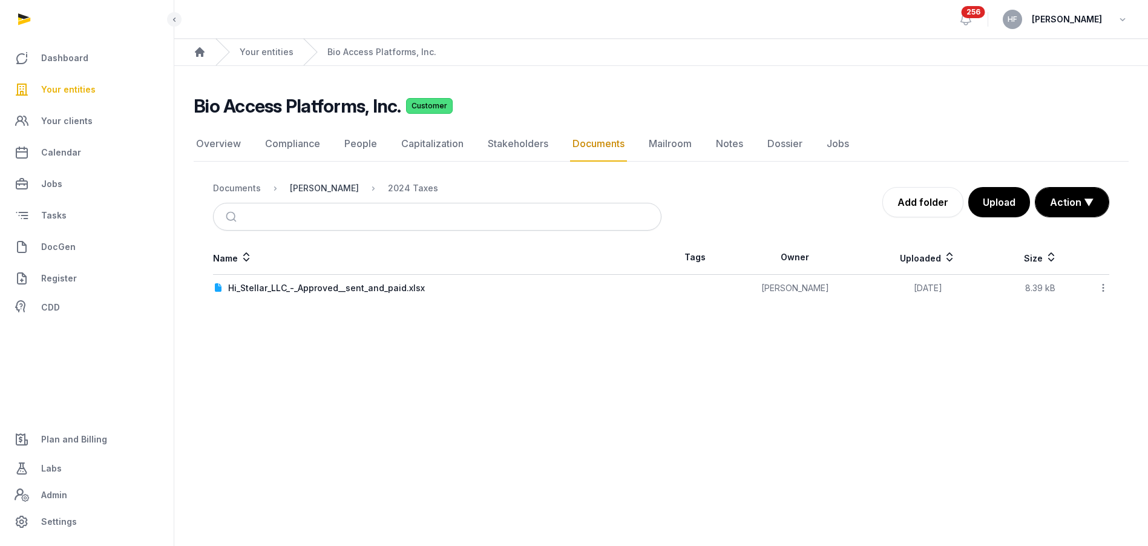
click at [326, 188] on div "[PERSON_NAME]" at bounding box center [324, 188] width 69 height 12
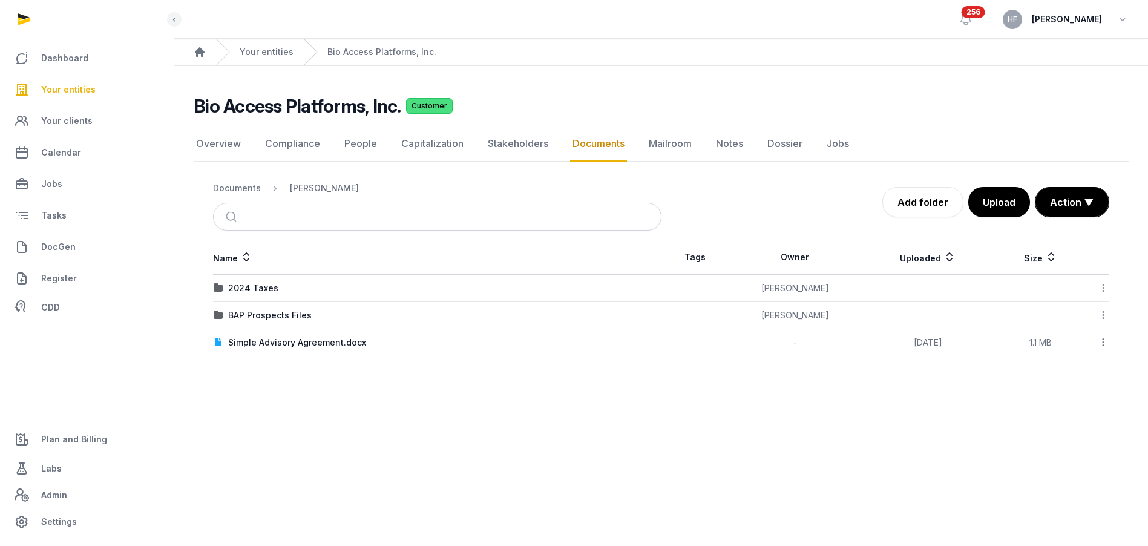
click at [1101, 288] on icon at bounding box center [1103, 287] width 11 height 13
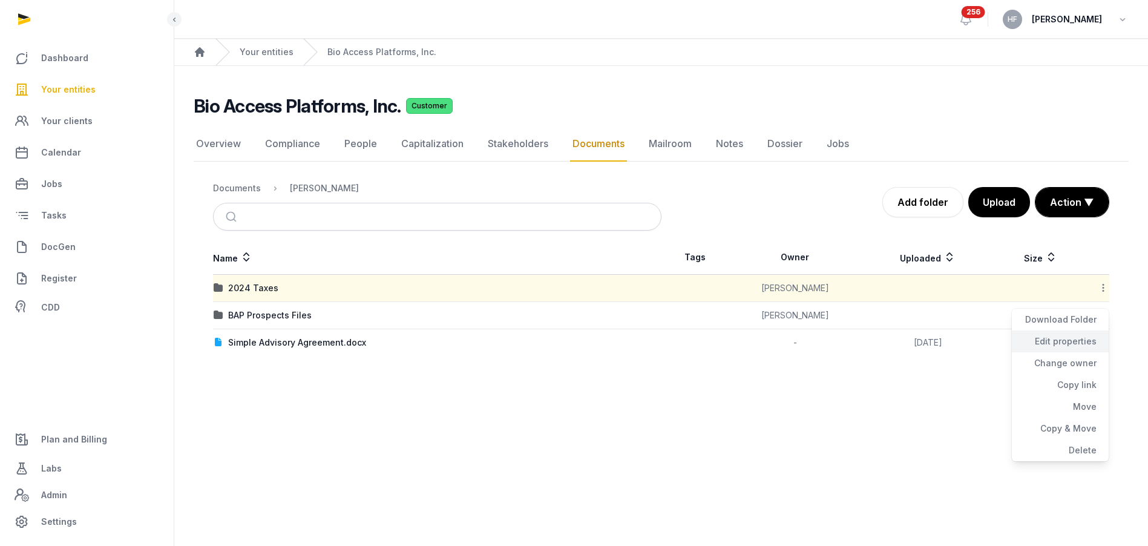
click at [1084, 338] on div "Edit properties" at bounding box center [1060, 342] width 97 height 22
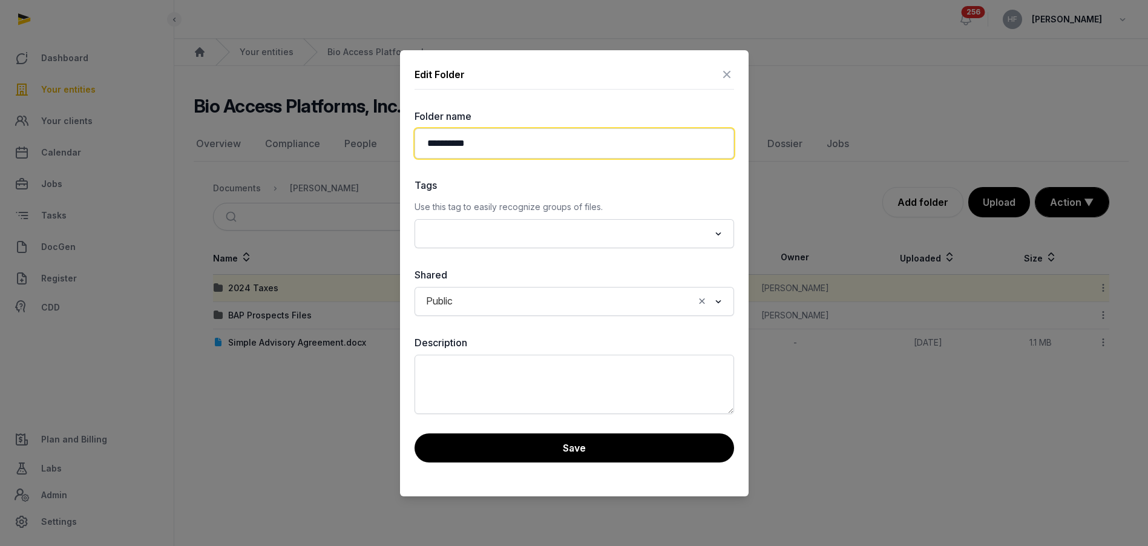
click at [453, 140] on input "**********" at bounding box center [575, 143] width 320 height 30
click at [574, 142] on input "**********" at bounding box center [575, 143] width 320 height 30
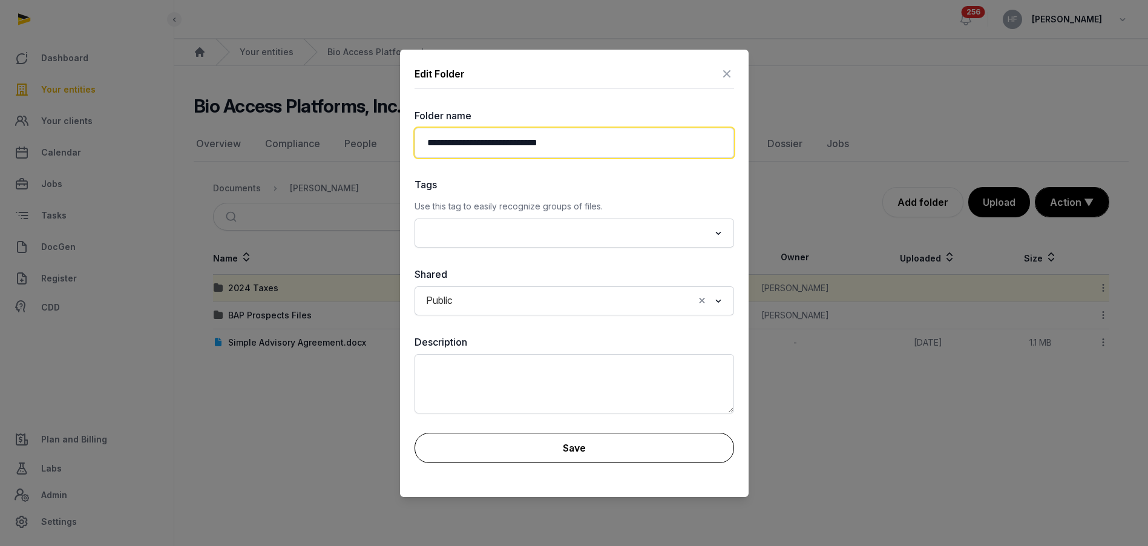
type input "**********"
click at [599, 446] on button "Save" at bounding box center [575, 448] width 320 height 30
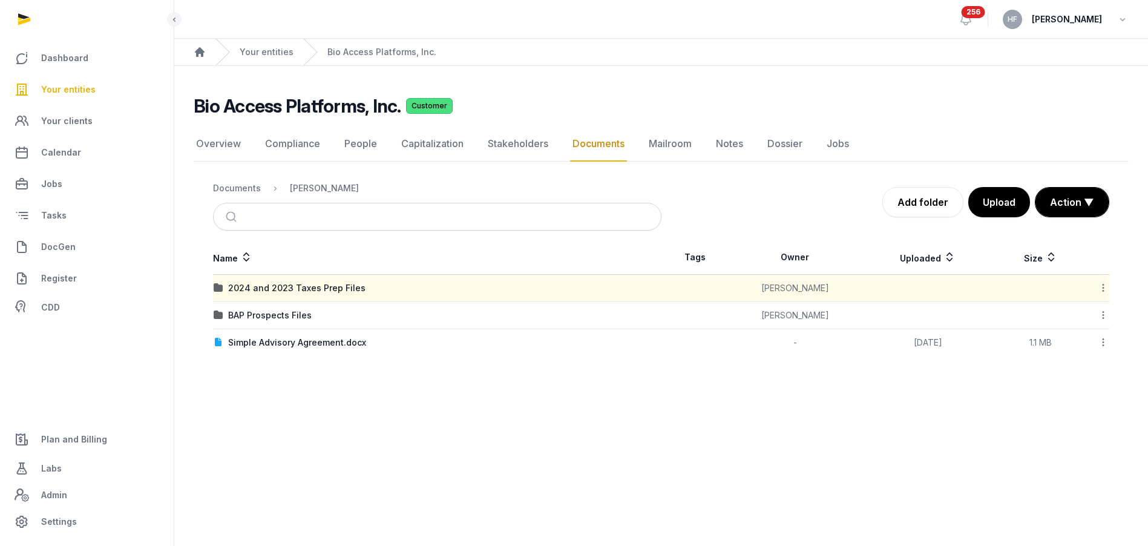
click at [1102, 288] on icon at bounding box center [1103, 287] width 11 height 13
click at [1084, 381] on div "Copy link" at bounding box center [1060, 385] width 97 height 22
click at [1102, 289] on icon at bounding box center [1103, 287] width 11 height 13
click at [1079, 385] on div "Copy link" at bounding box center [1060, 385] width 97 height 22
click at [246, 184] on div "Documents" at bounding box center [237, 188] width 48 height 12
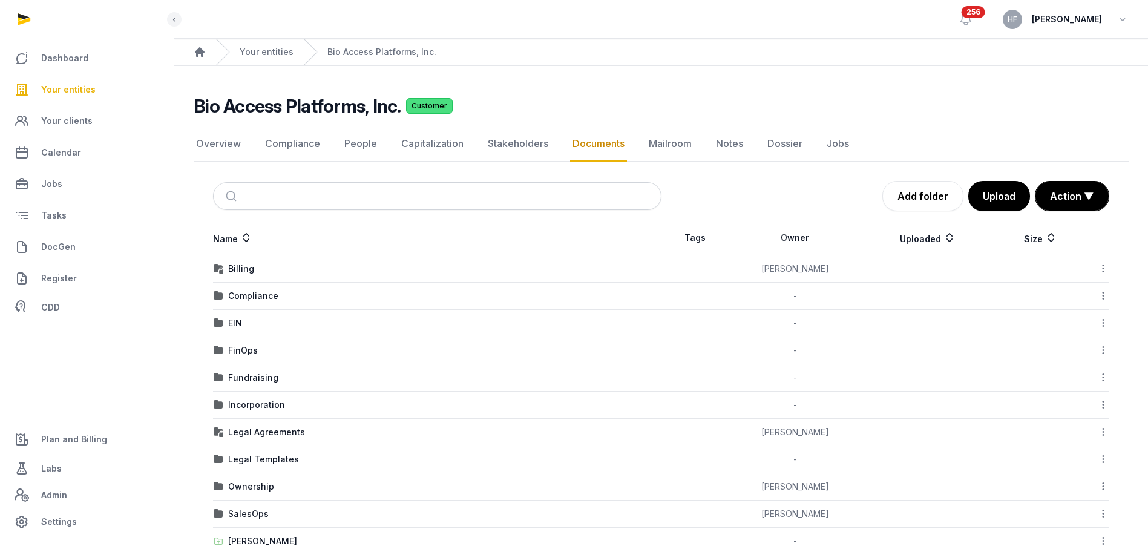
click at [249, 348] on div "FinOps" at bounding box center [243, 350] width 30 height 12
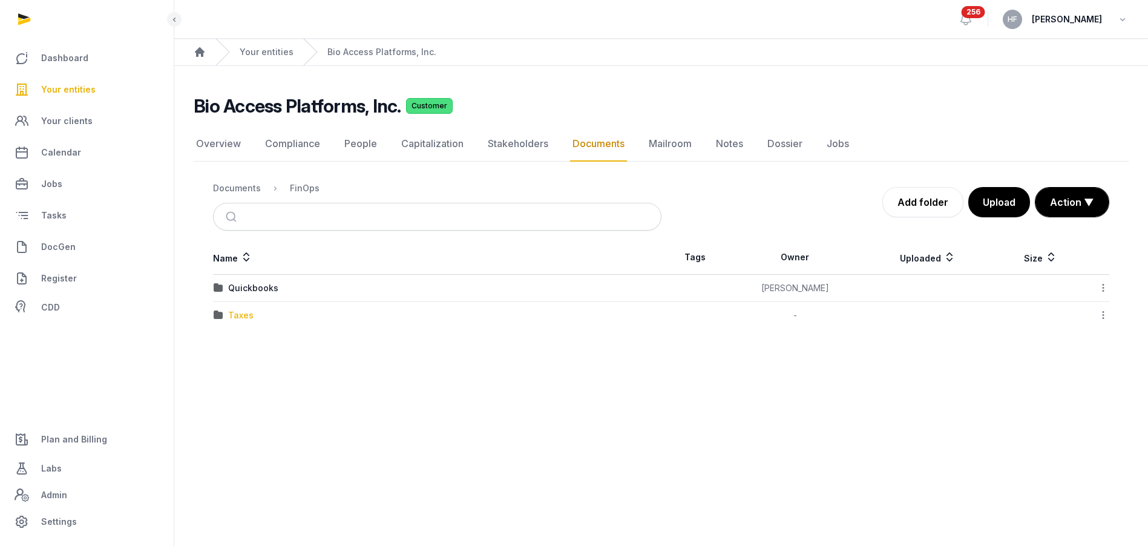
click at [243, 315] on div "Taxes" at bounding box center [240, 315] width 25 height 12
click at [253, 286] on div "Federal" at bounding box center [243, 288] width 31 height 12
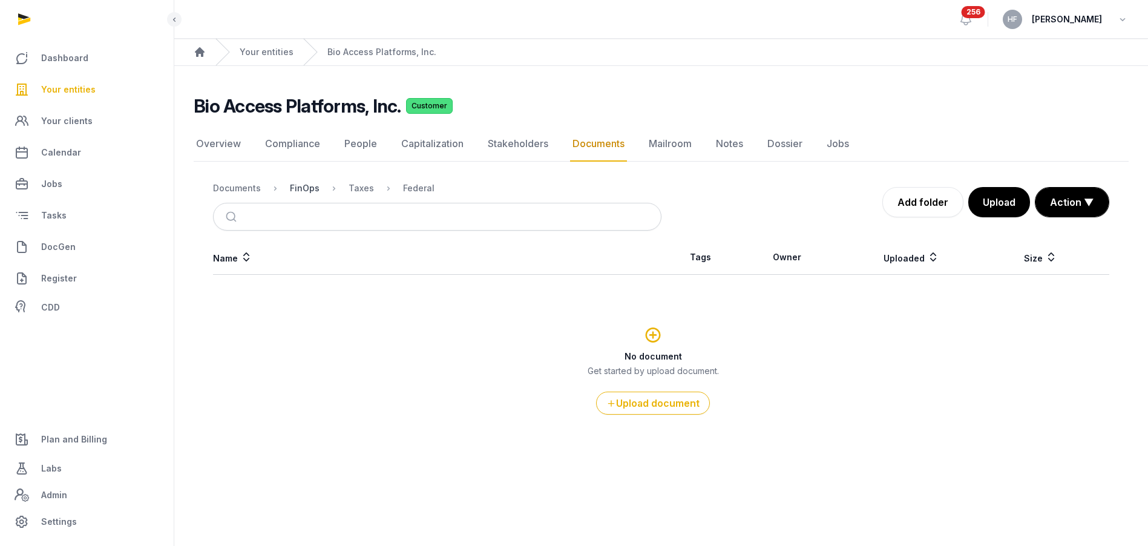
click at [303, 186] on div "FinOps" at bounding box center [305, 188] width 30 height 12
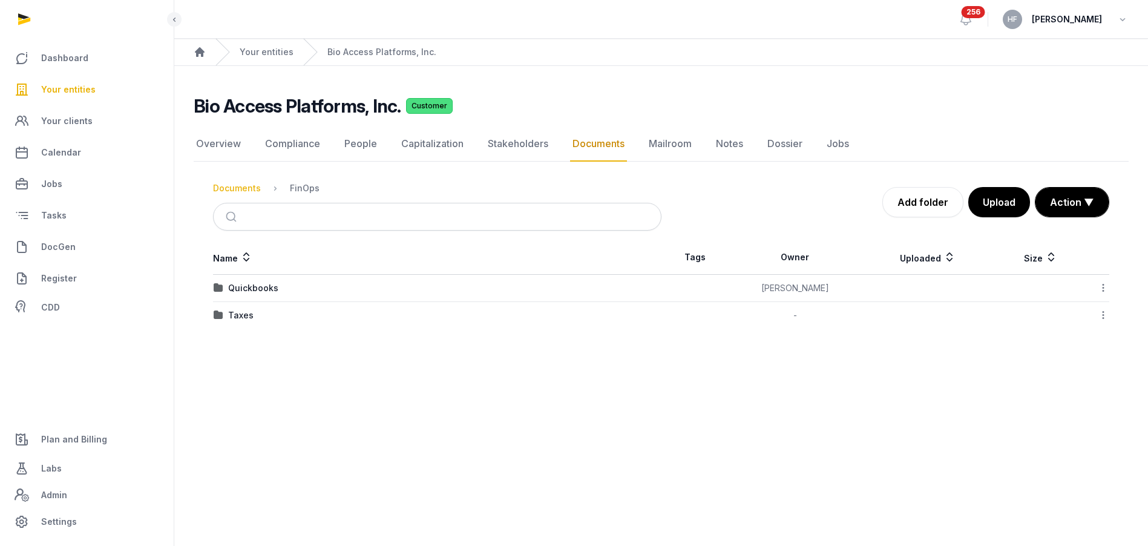
click at [228, 190] on div "Documents" at bounding box center [237, 188] width 48 height 12
